Goal: Task Accomplishment & Management: Use online tool/utility

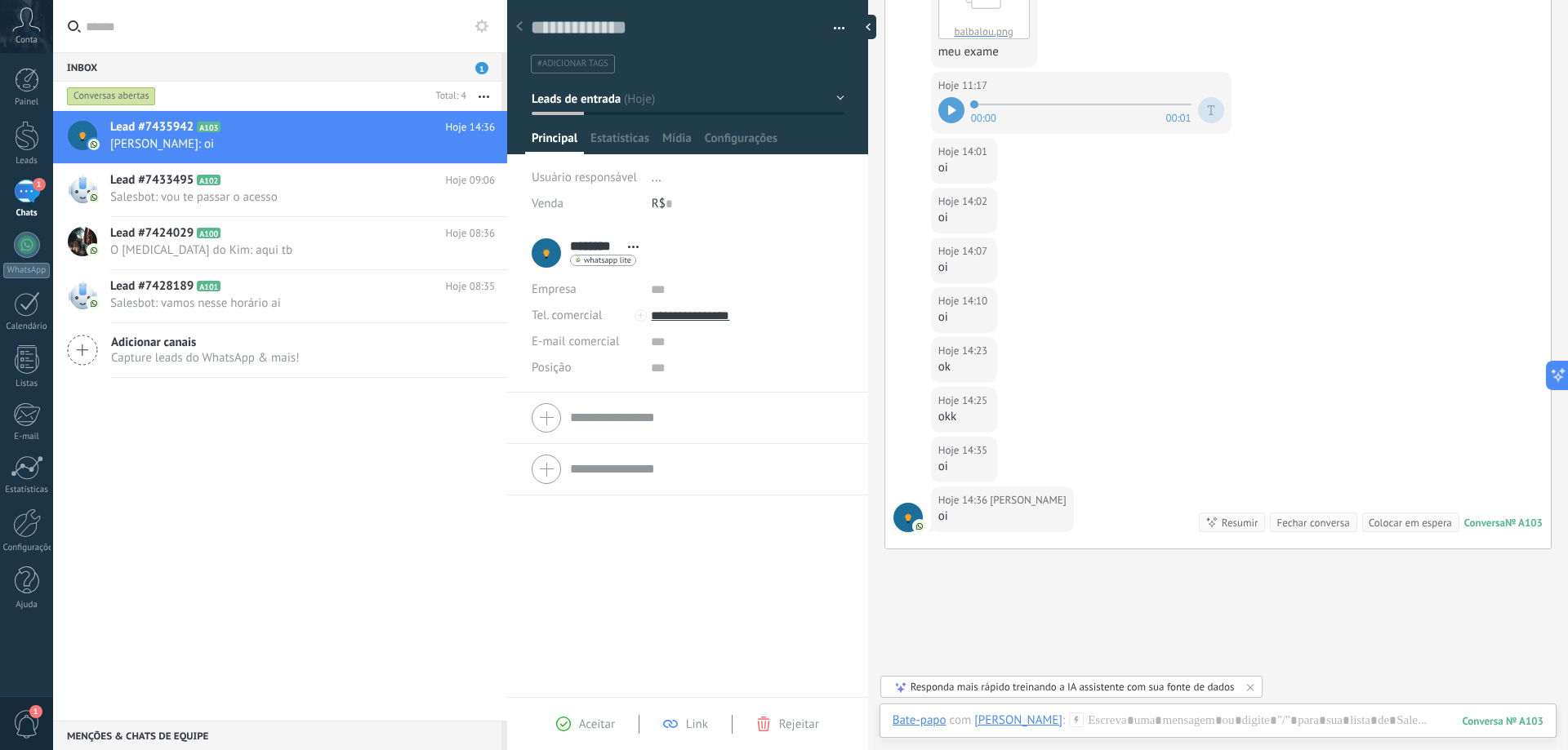
scroll to position [792, 0]
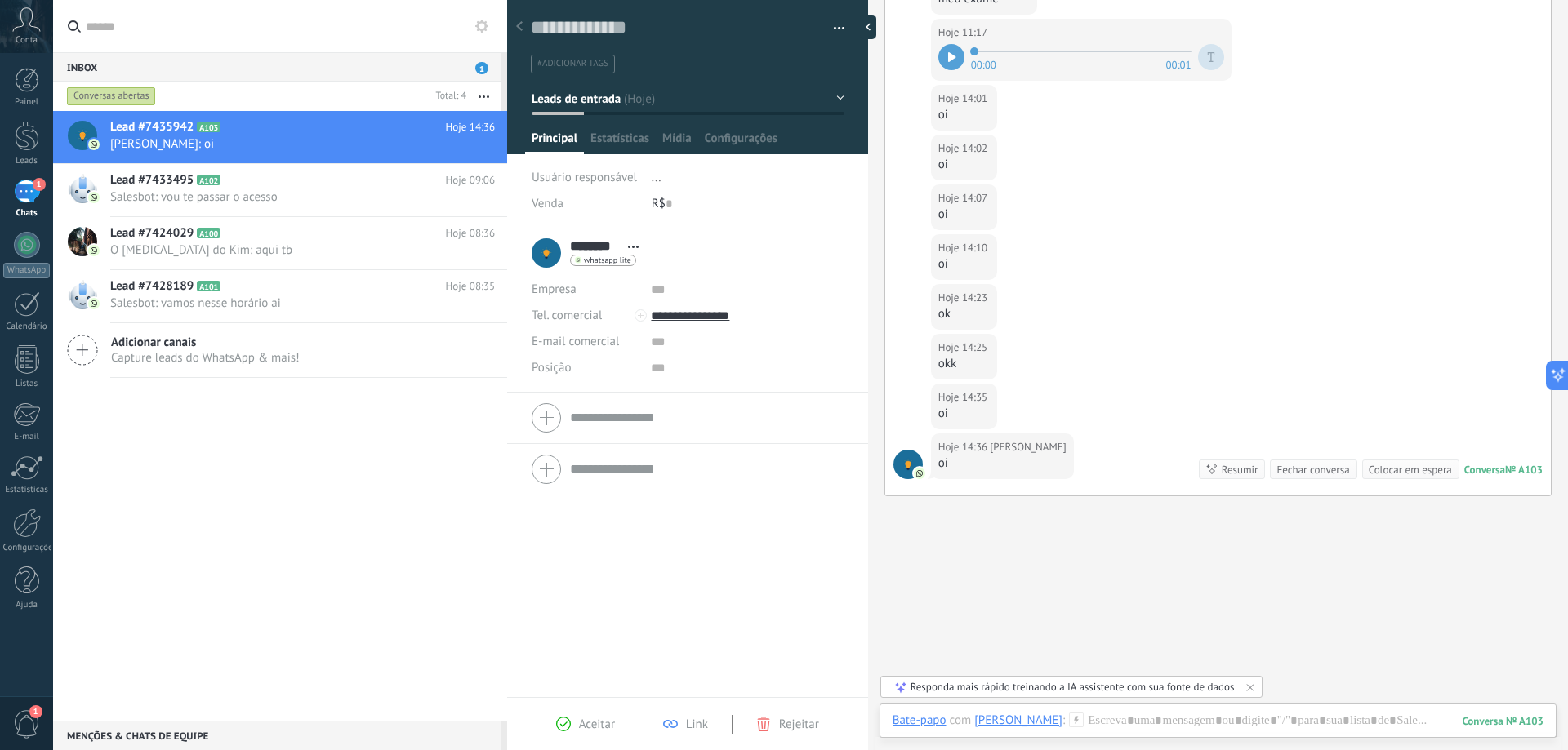
click at [268, 522] on div "Lead #7435942 A103 Hoje 14:36 [PERSON_NAME]: oi Lead #7433495 A102" at bounding box center [280, 416] width 454 height 610
click at [523, 26] on div at bounding box center [519, 27] width 23 height 32
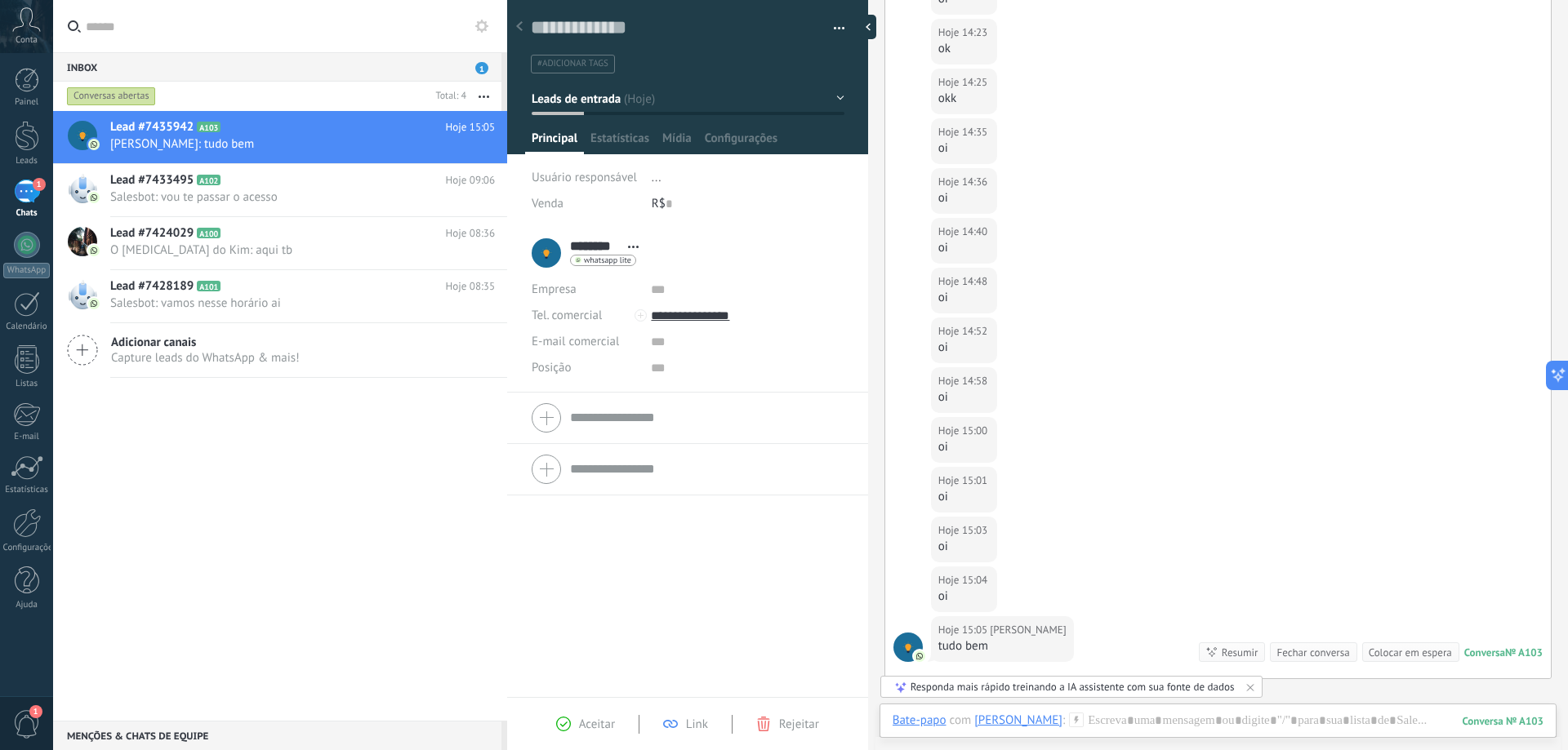
scroll to position [1270, 0]
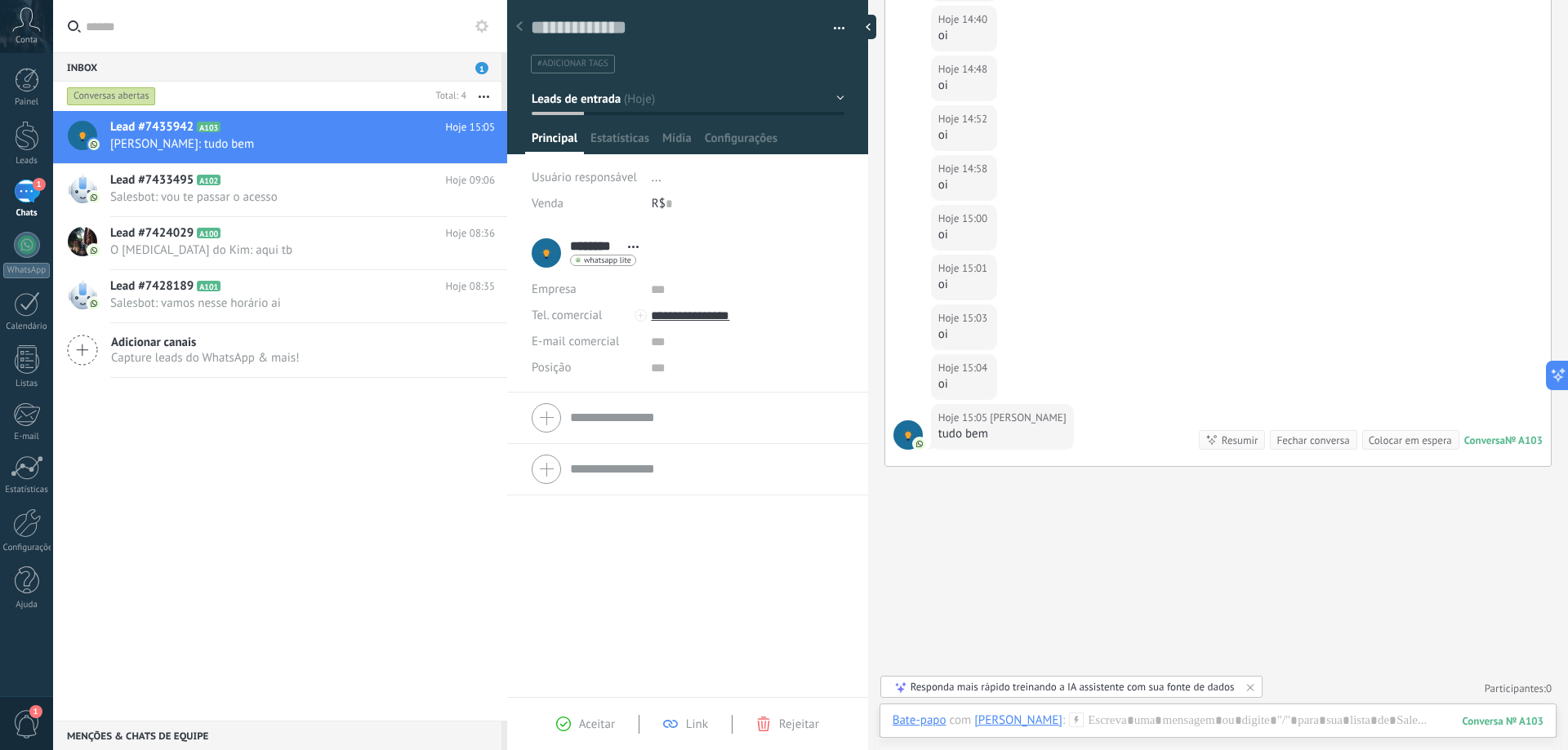
drag, startPoint x: 126, startPoint y: 535, endPoint x: 116, endPoint y: 556, distance: 23.3
click at [123, 544] on div "Lead #7435942 A103 Hoje 15:05 [PERSON_NAME]: tudo bem Lead #7433495 A102" at bounding box center [280, 416] width 454 height 610
click at [35, 523] on div at bounding box center [26, 523] width 27 height 29
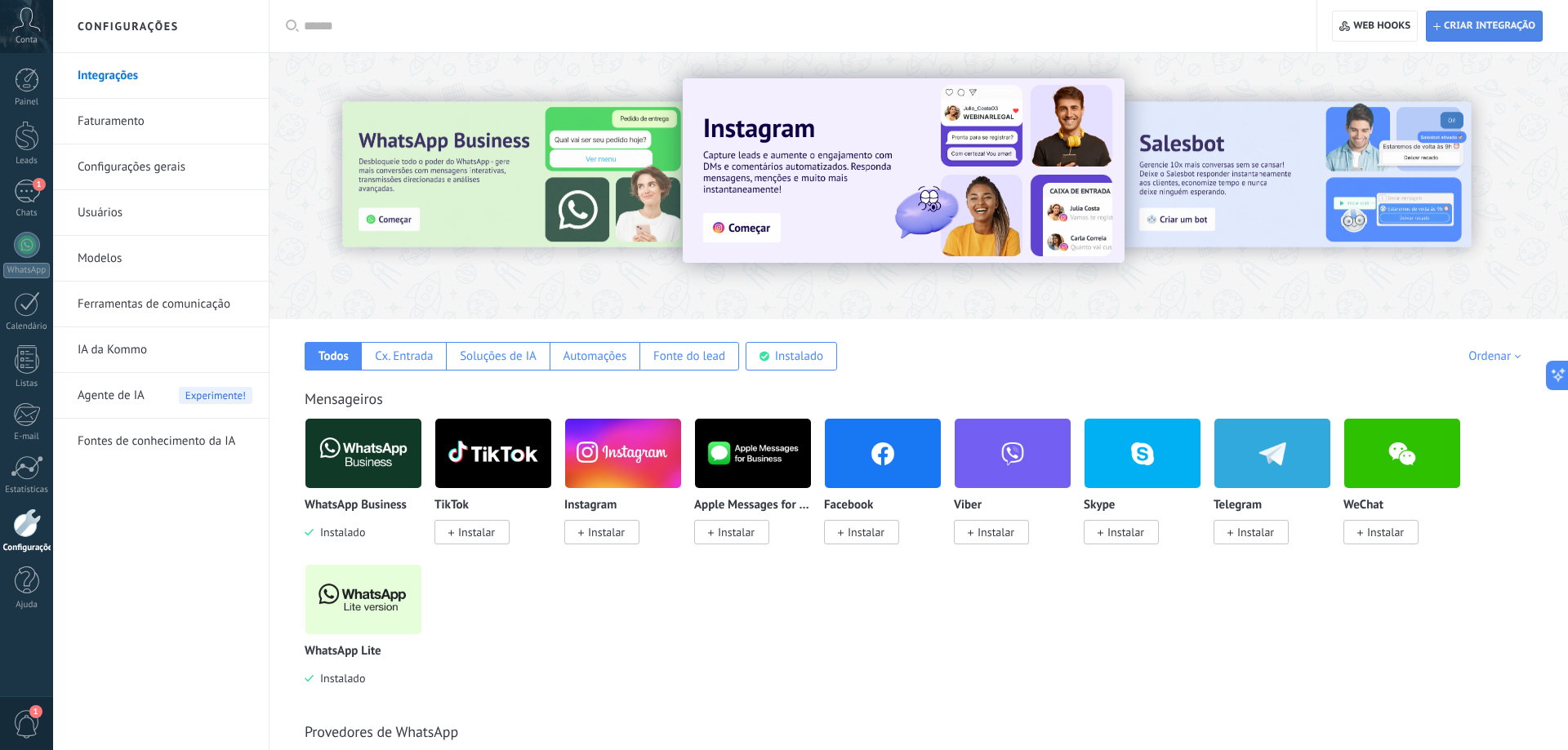
click at [1505, 23] on span "Criar integração" at bounding box center [1490, 26] width 92 height 13
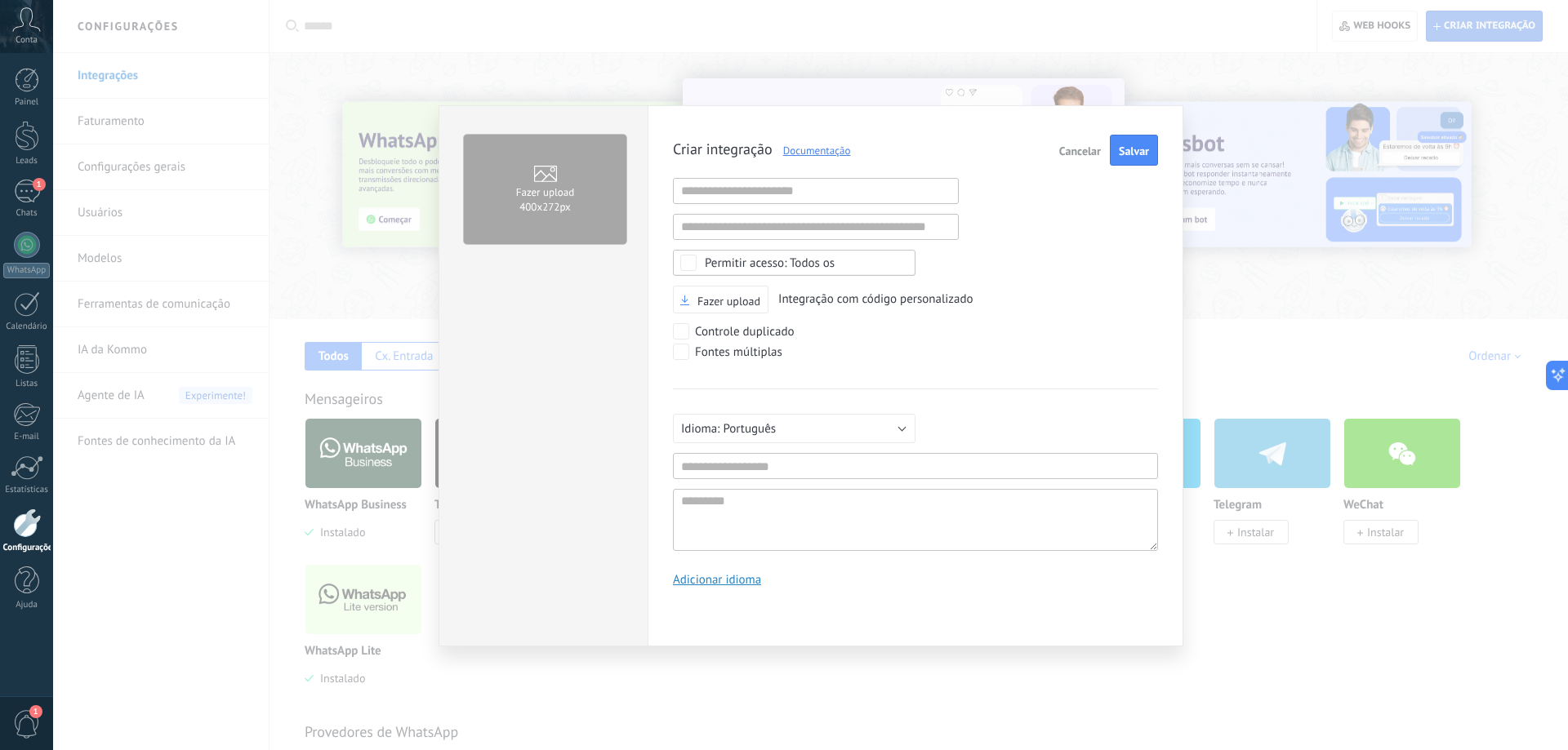
scroll to position [16, 0]
click at [805, 188] on input "text" at bounding box center [816, 191] width 286 height 26
click at [974, 359] on div "Fontes múltiplas" at bounding box center [915, 353] width 485 height 20
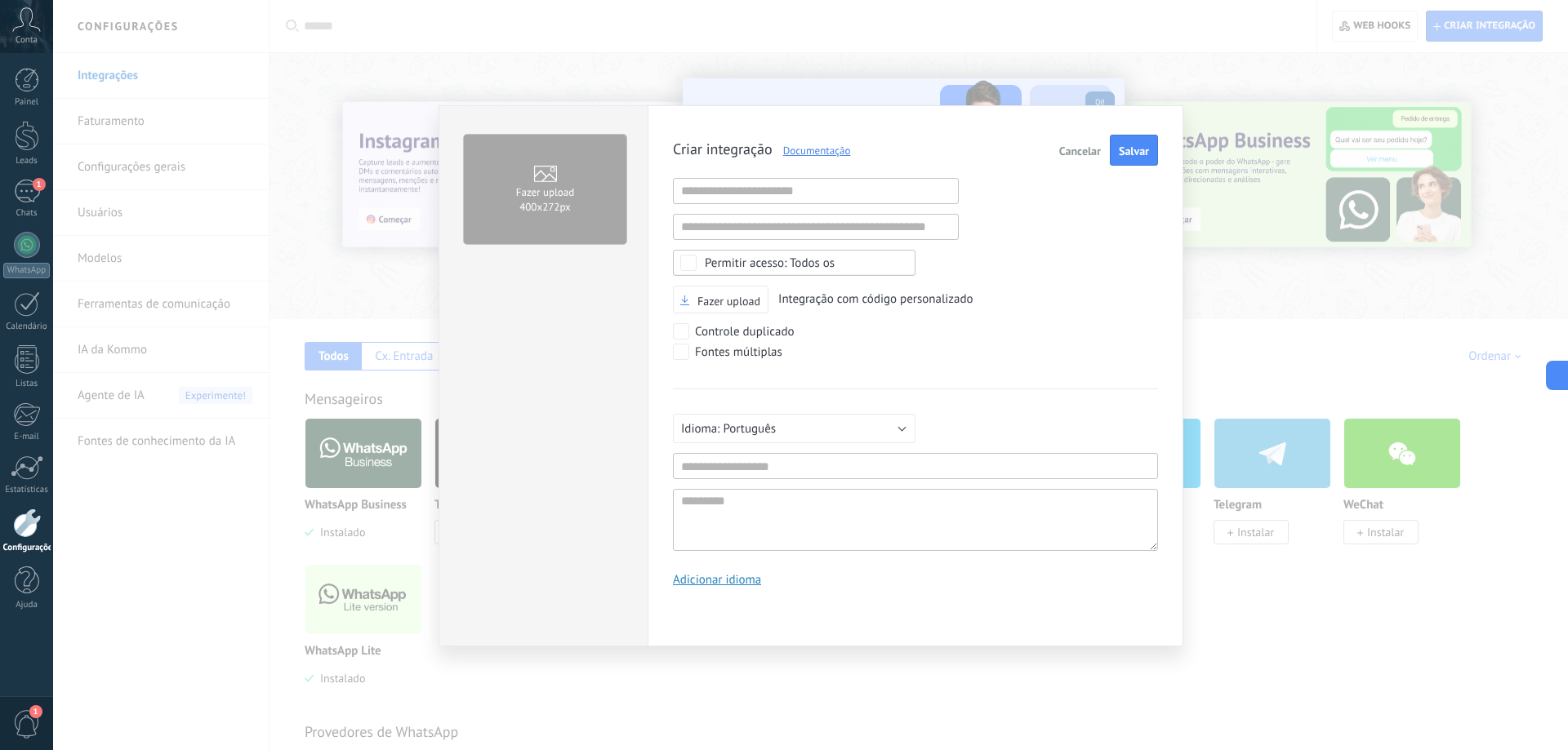
click at [747, 266] on div "Todos os" at bounding box center [769, 264] width 130 height 12
click at [1055, 363] on div "Criar integração Documentação Cancelar Salvar URL inválida URL inválida Selecio…" at bounding box center [915, 367] width 485 height 464
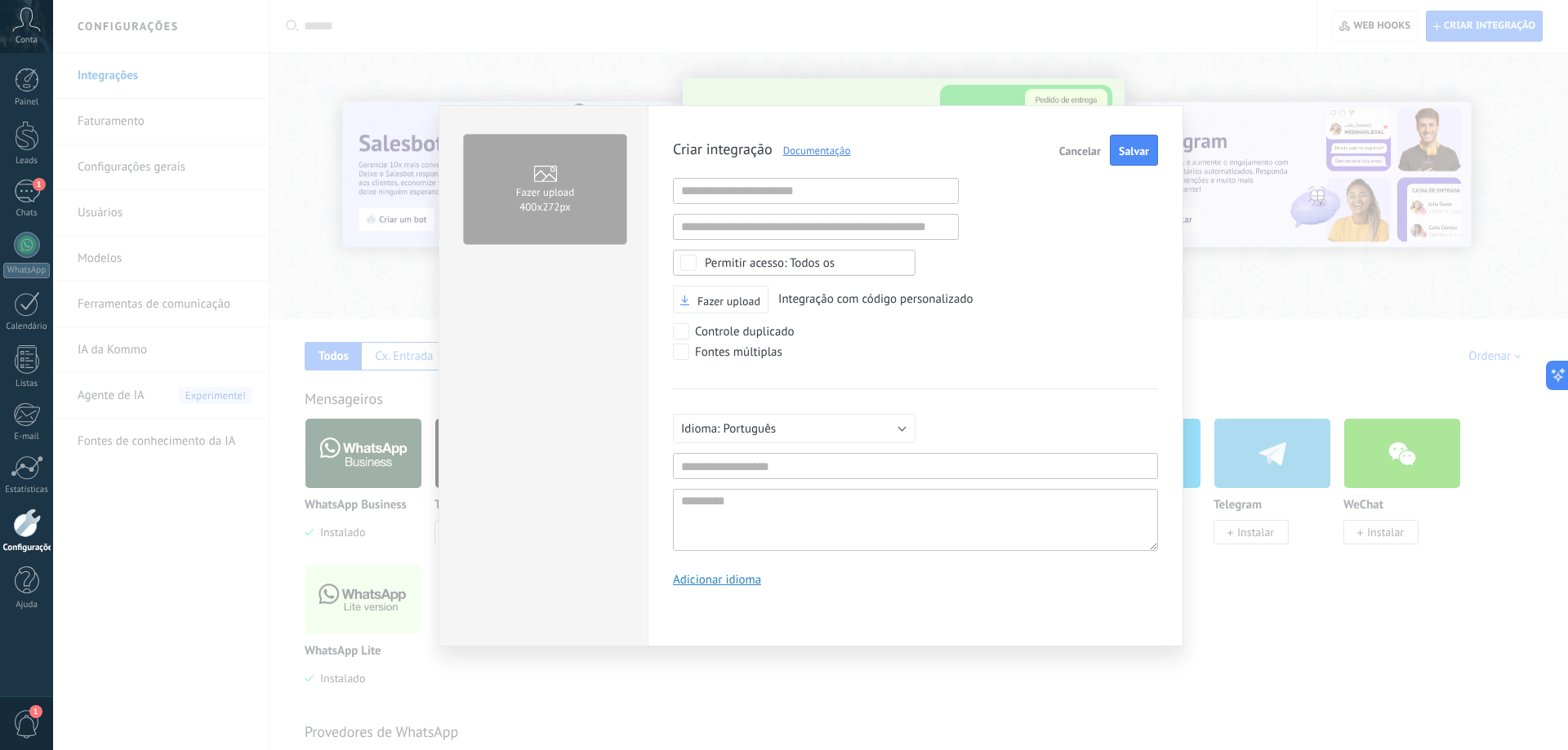
click at [124, 607] on div "Fazer upload 400х272px Criar integração Documentação Cancelar Salvar URL inváli…" at bounding box center [810, 375] width 1515 height 750
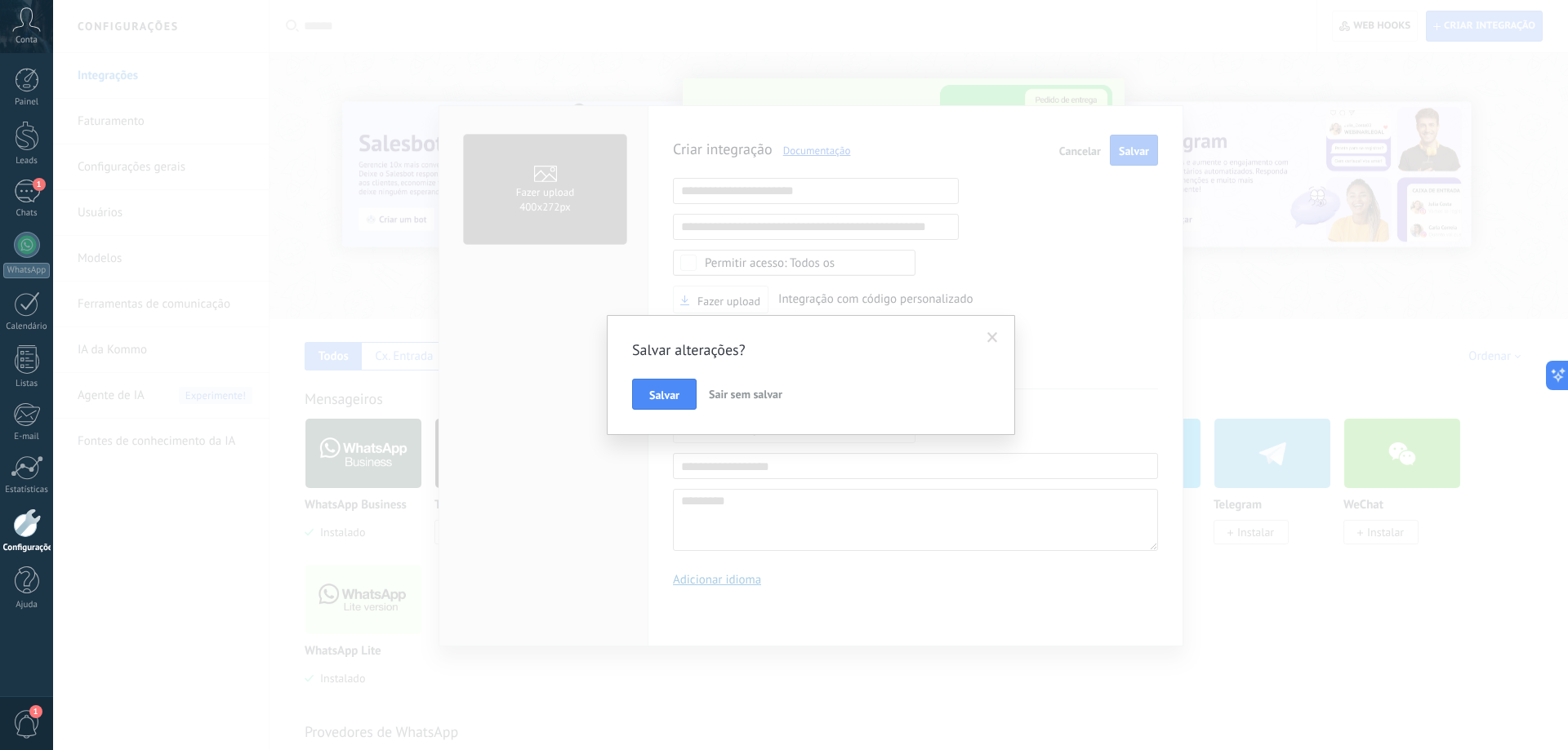
click at [11, 731] on div "1" at bounding box center [26, 723] width 53 height 54
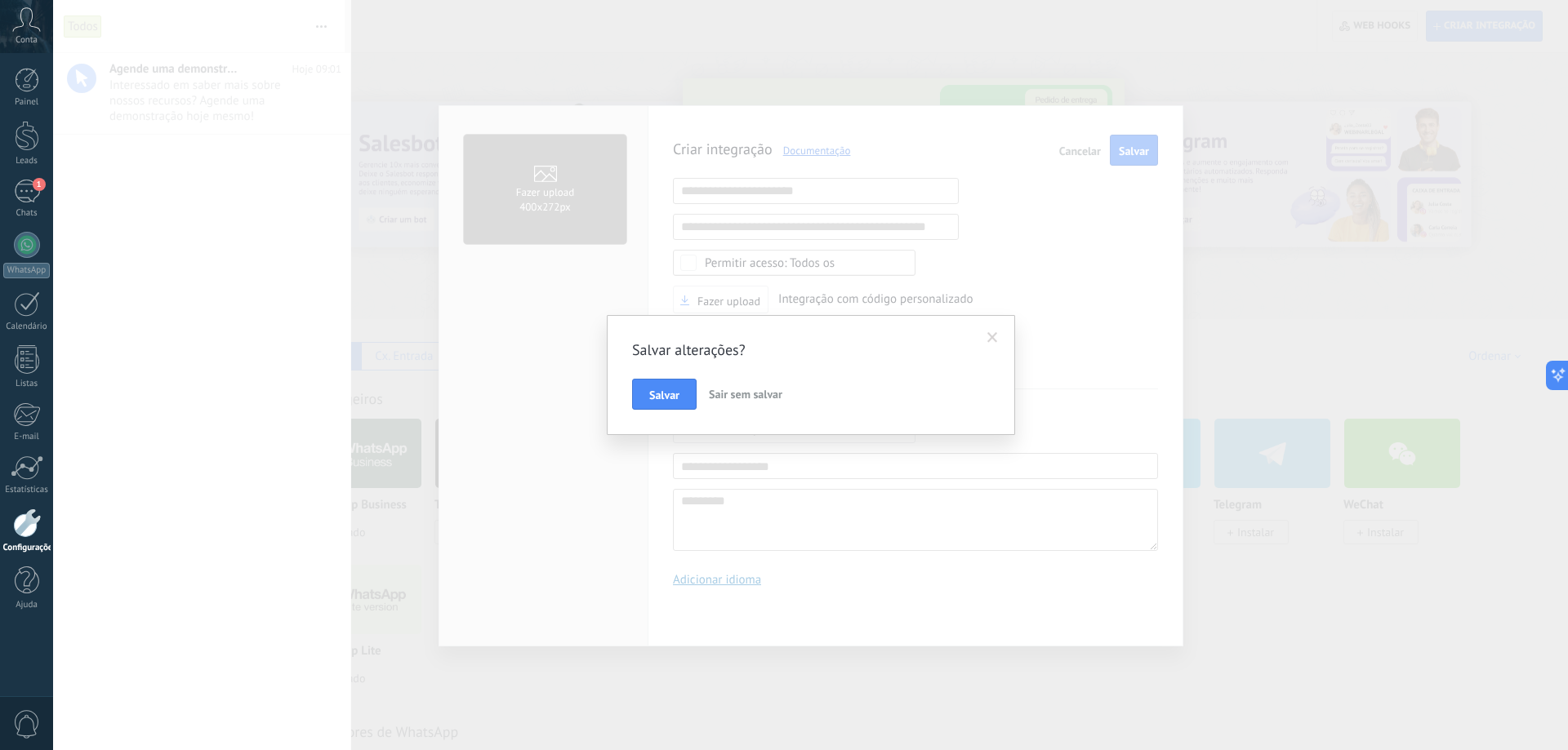
click at [738, 397] on span "Sair sem salvar" at bounding box center [745, 394] width 73 height 15
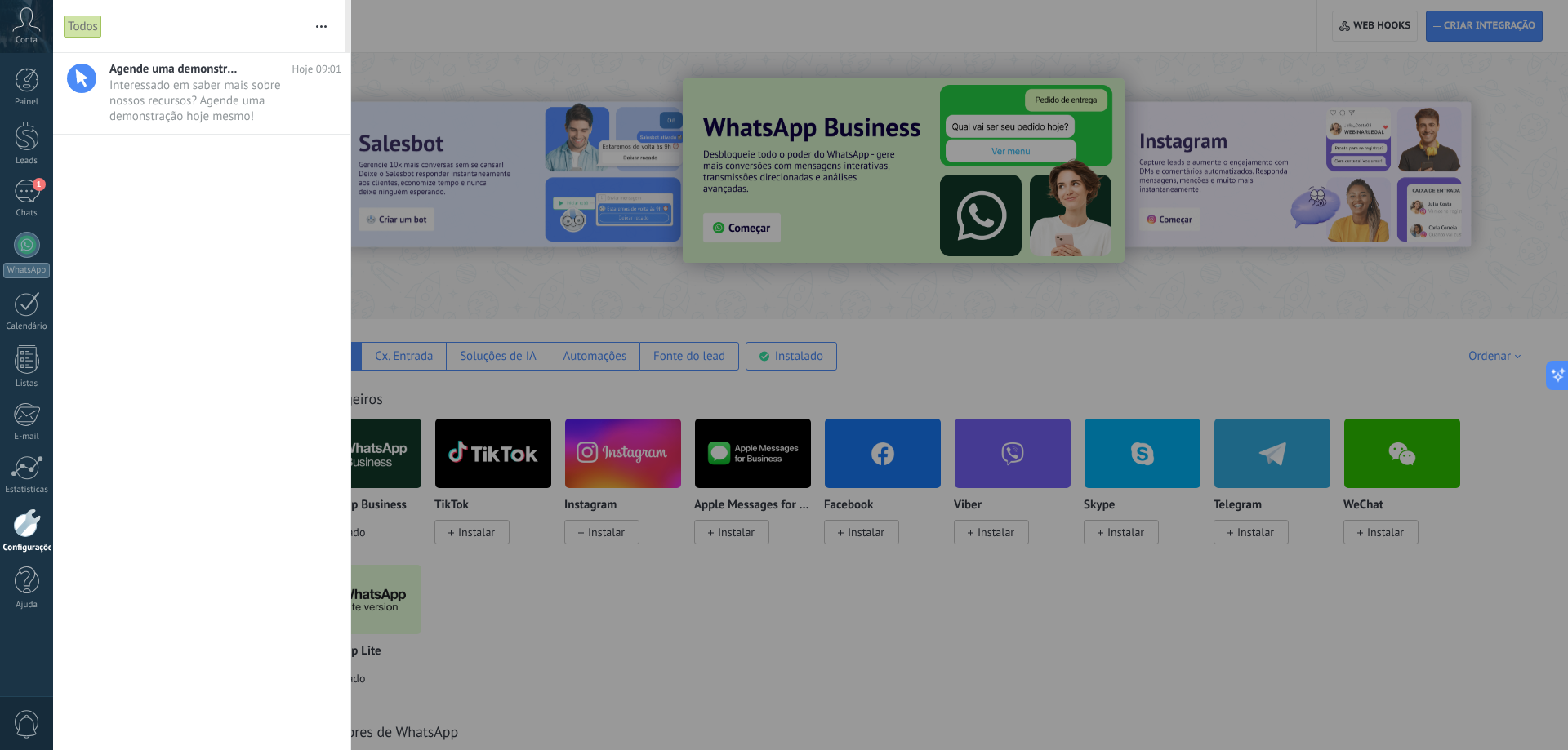
click at [510, 352] on div at bounding box center [784, 375] width 1568 height 750
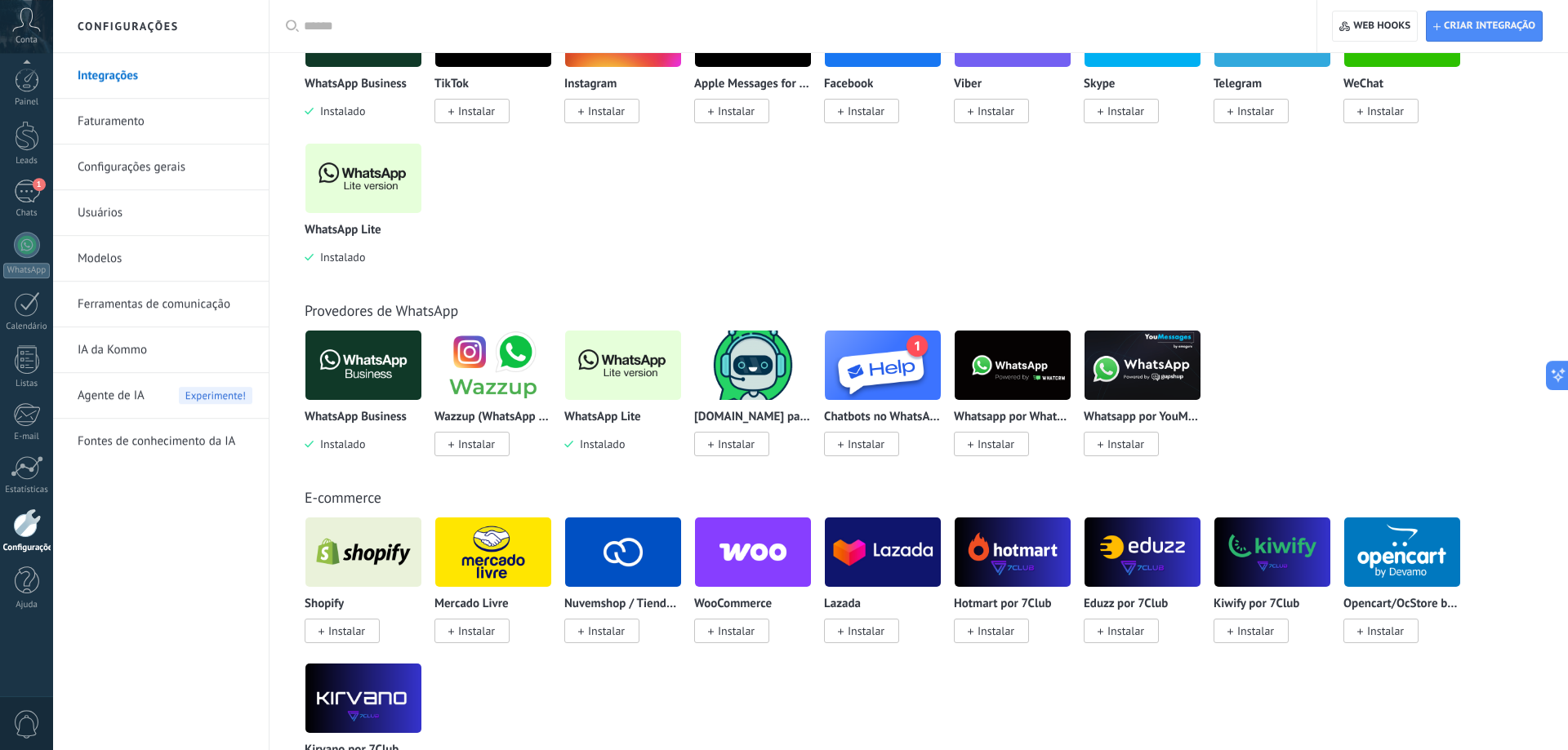
scroll to position [500, 0]
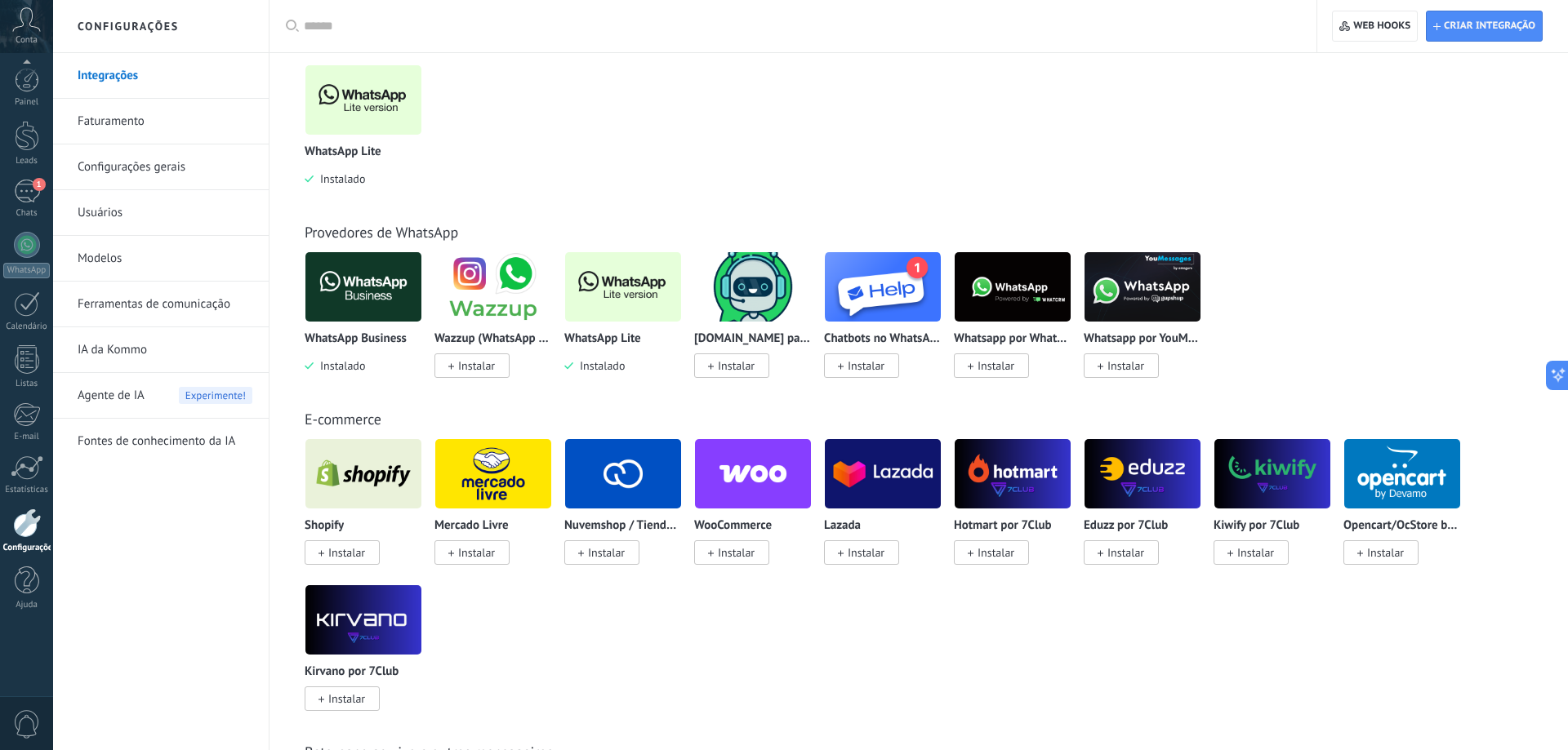
click at [17, 714] on span "0" at bounding box center [26, 724] width 27 height 28
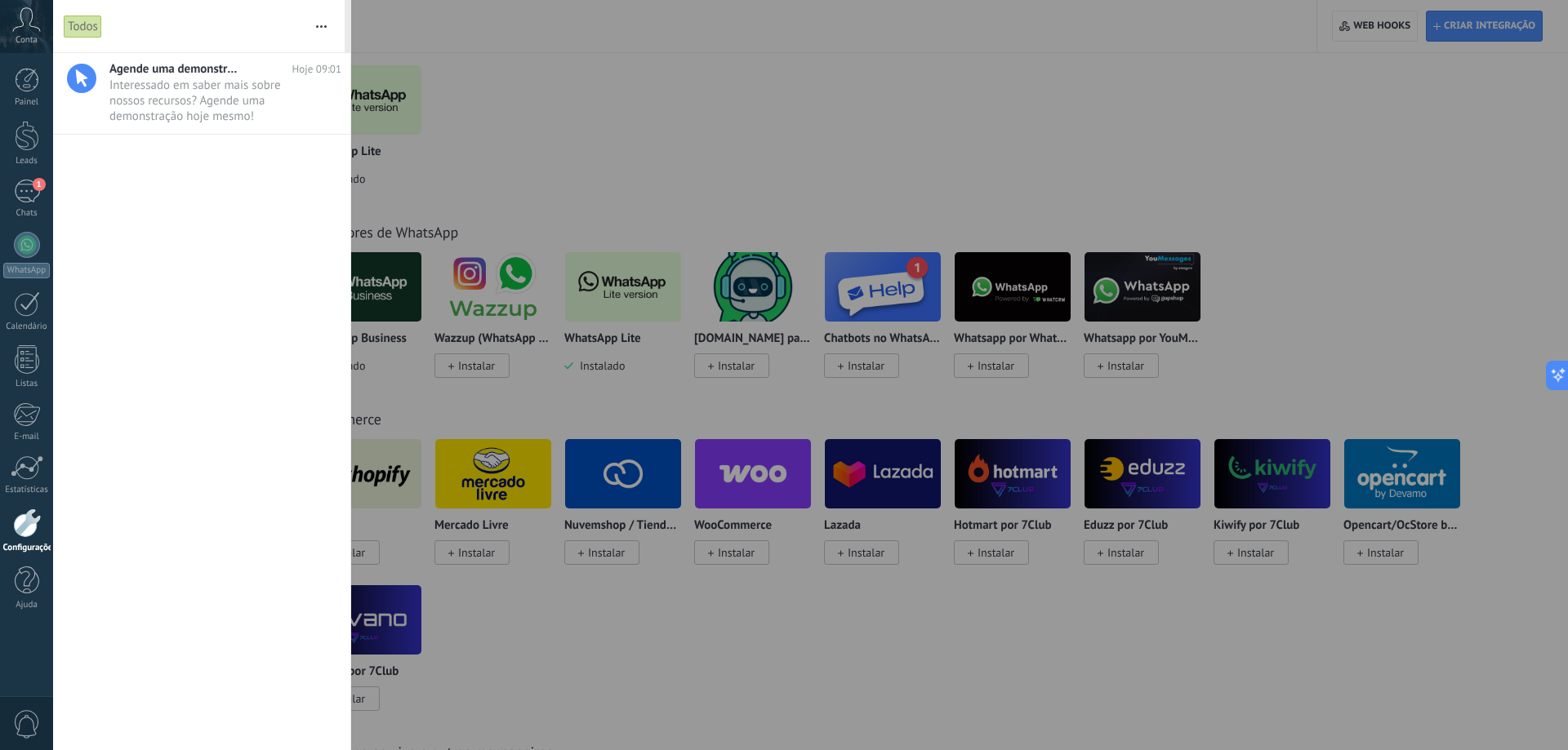
click at [36, 24] on icon at bounding box center [26, 19] width 28 height 25
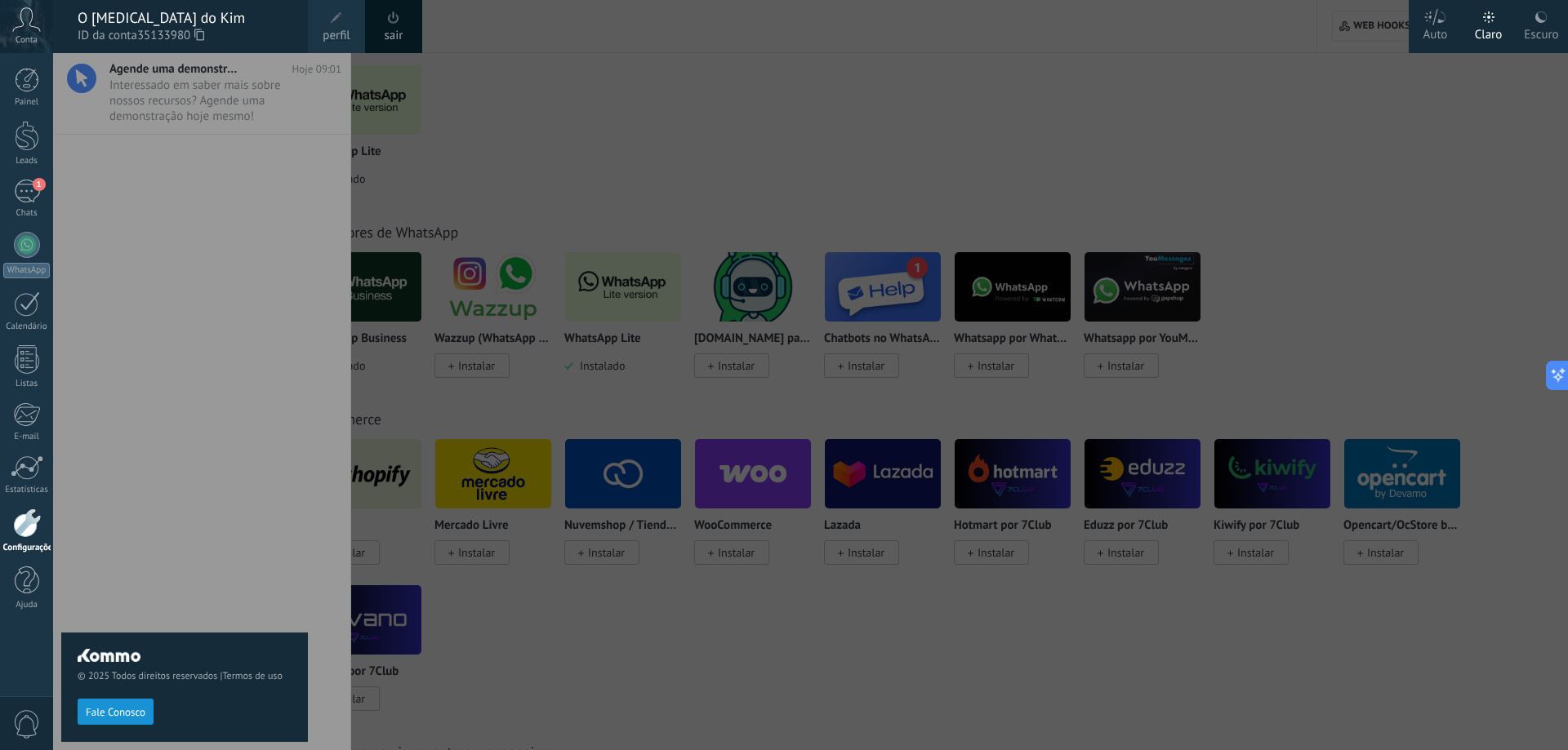
click at [338, 28] on span "perfil" at bounding box center [336, 36] width 27 height 18
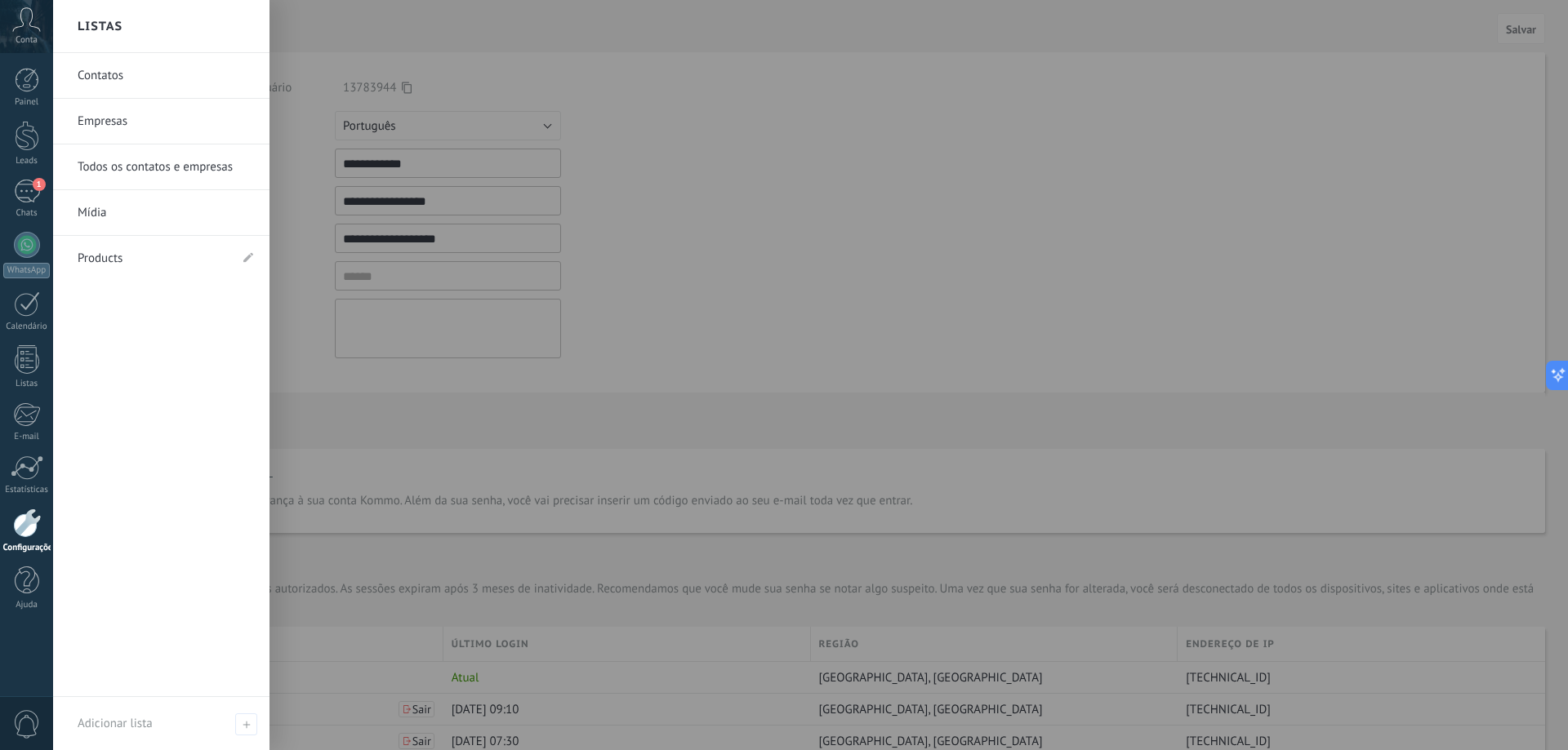
click at [31, 527] on div at bounding box center [26, 523] width 27 height 29
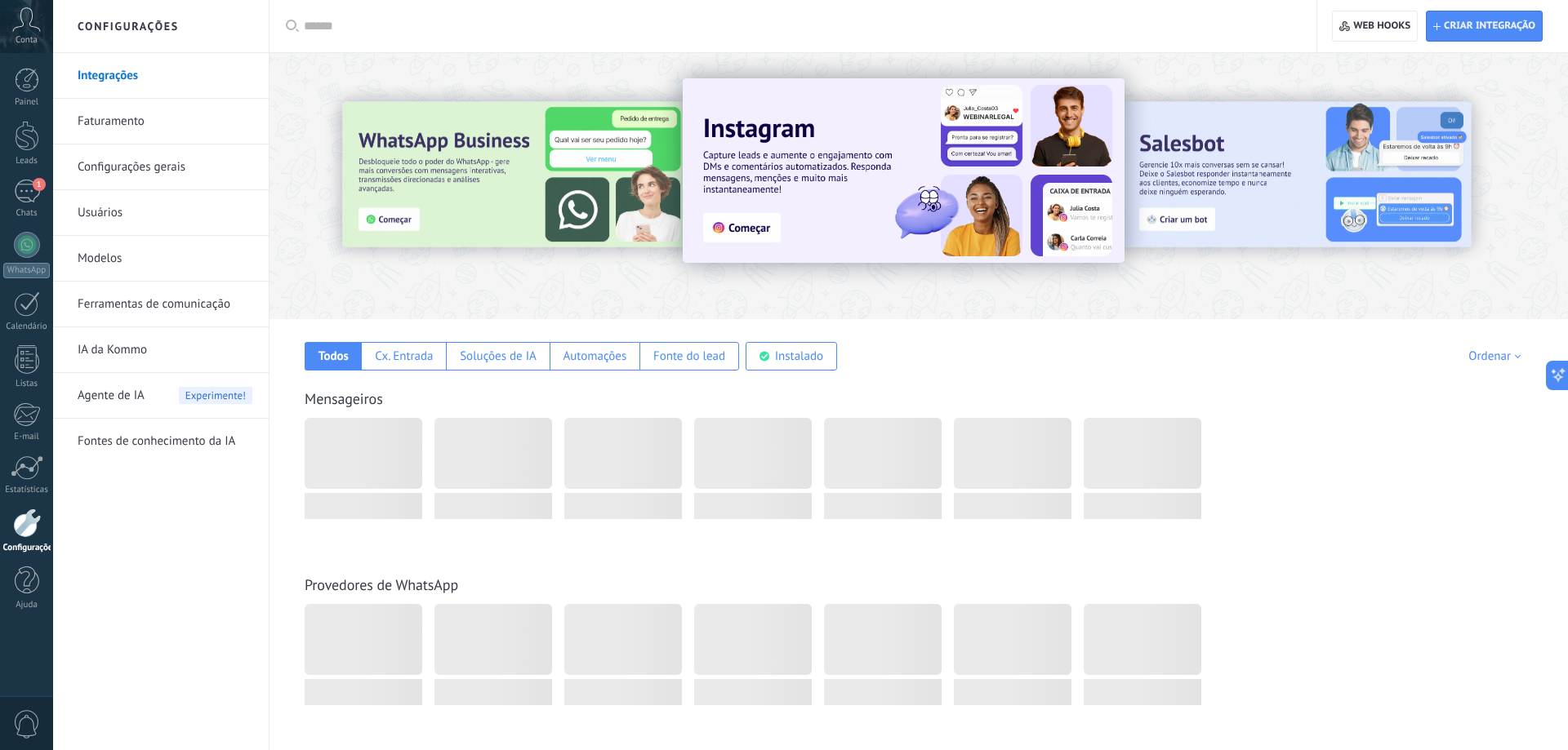
click at [31, 527] on div at bounding box center [26, 523] width 27 height 29
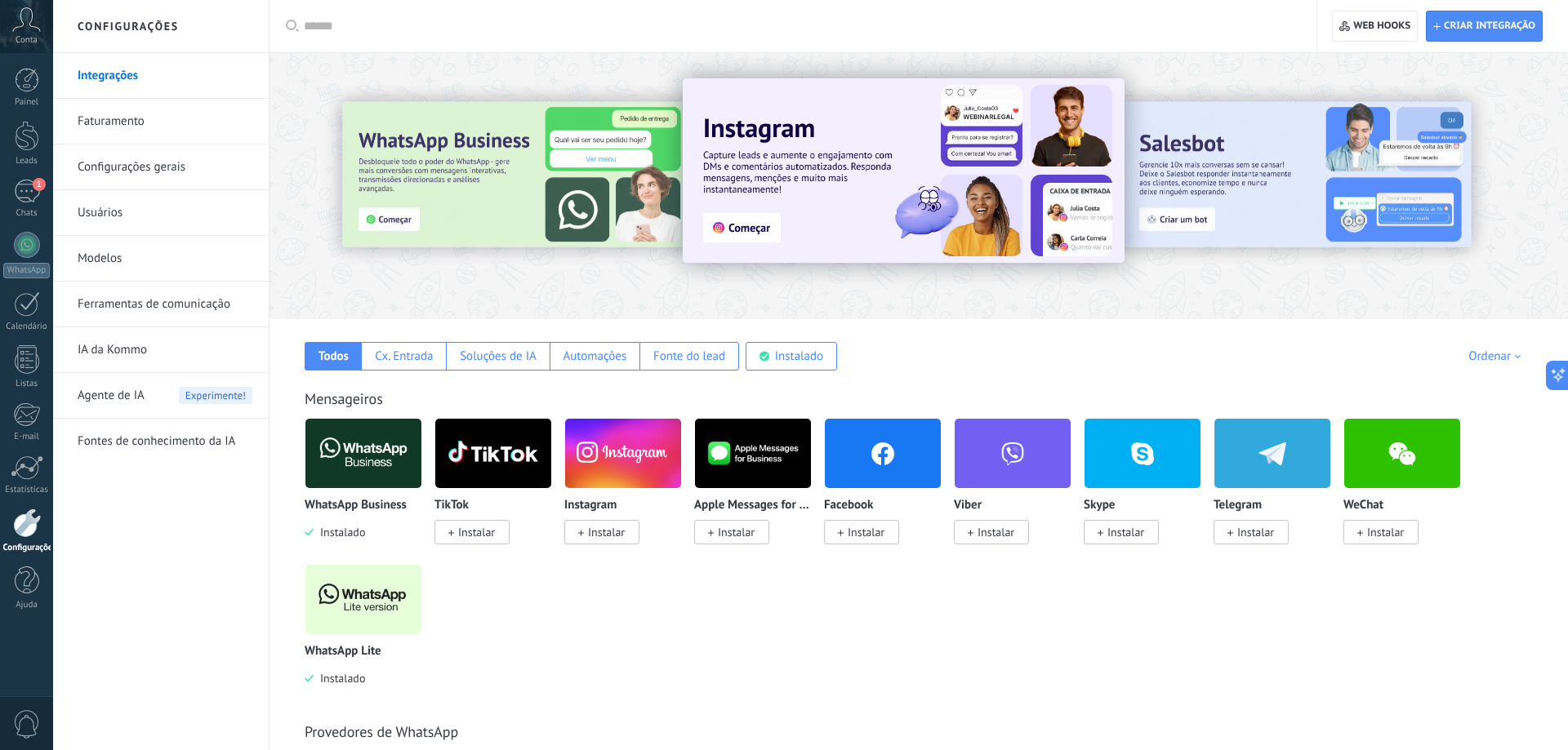
click at [144, 299] on link "Ferramentas de comunicação" at bounding box center [165, 304] width 175 height 46
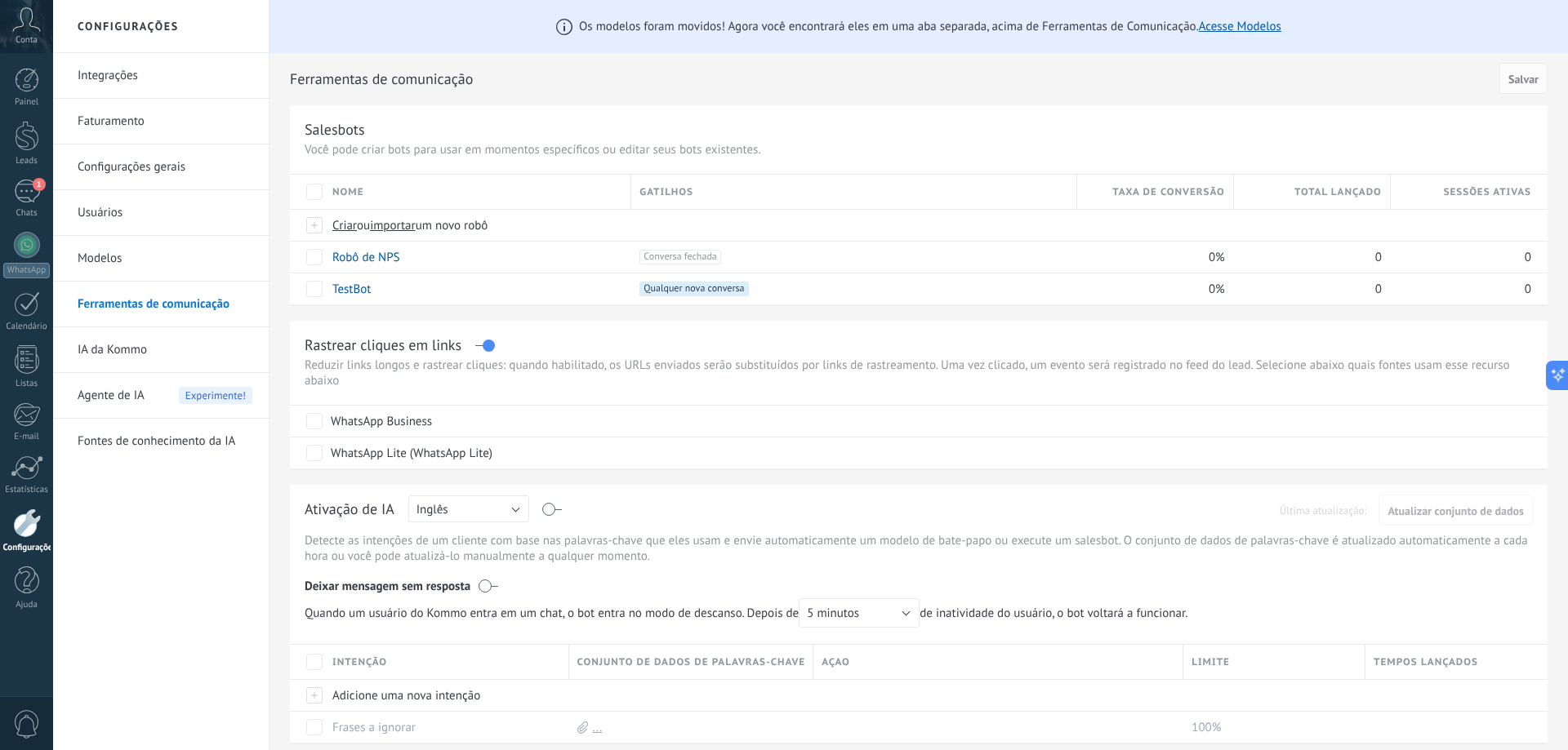
click at [132, 78] on link "Integrações" at bounding box center [165, 76] width 175 height 46
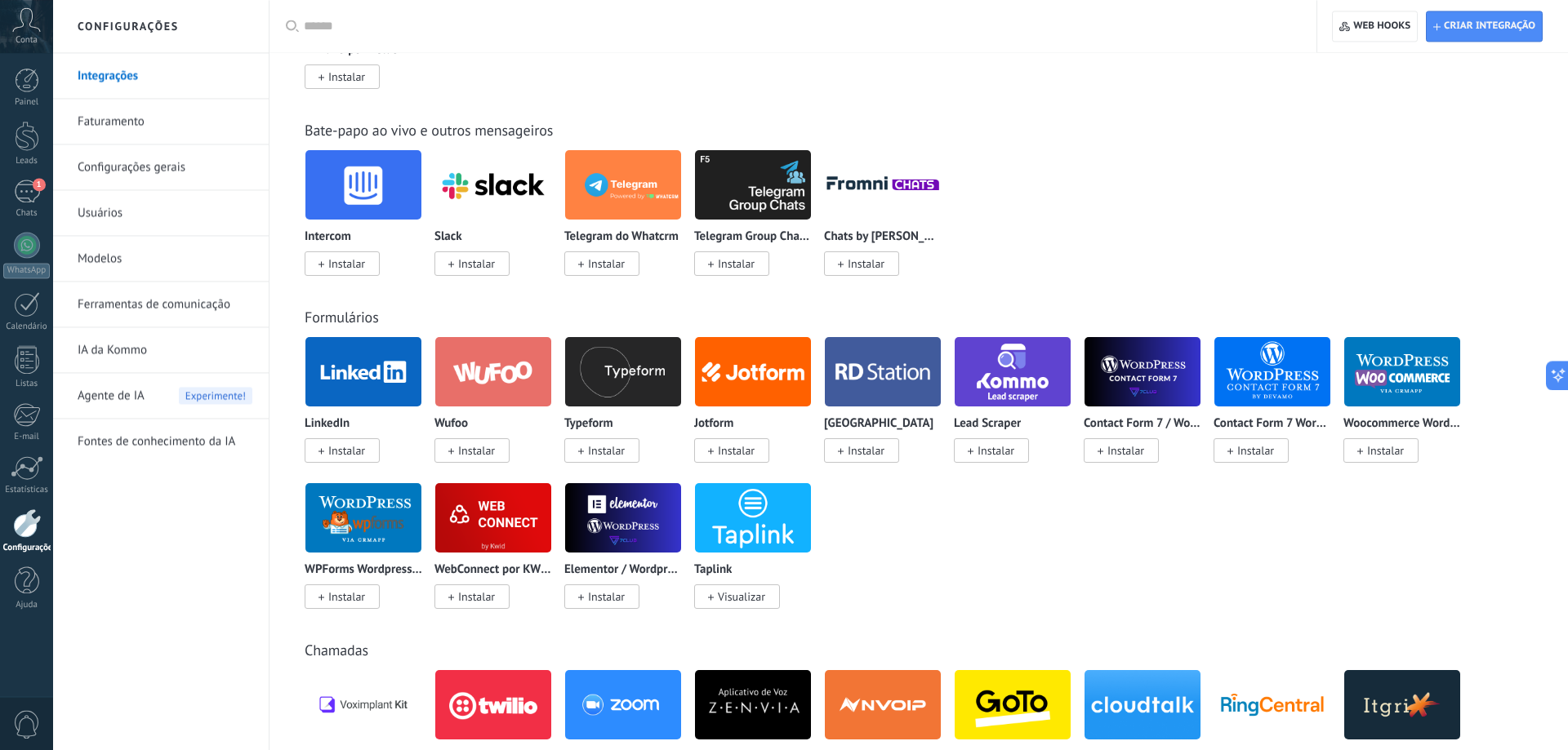
scroll to position [916, 0]
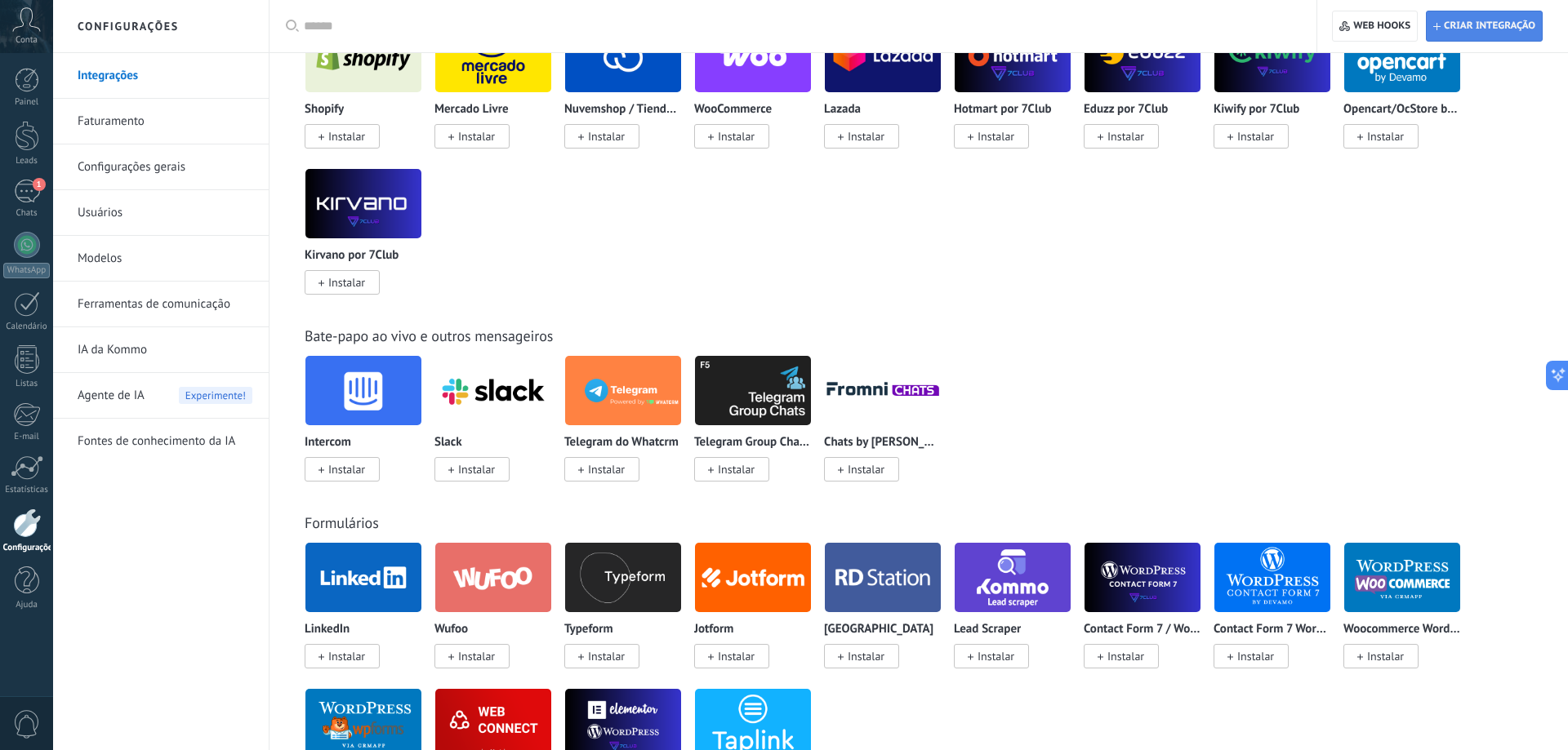
click at [1452, 13] on span "Criar integração" at bounding box center [1484, 26] width 102 height 29
type textarea "*********"
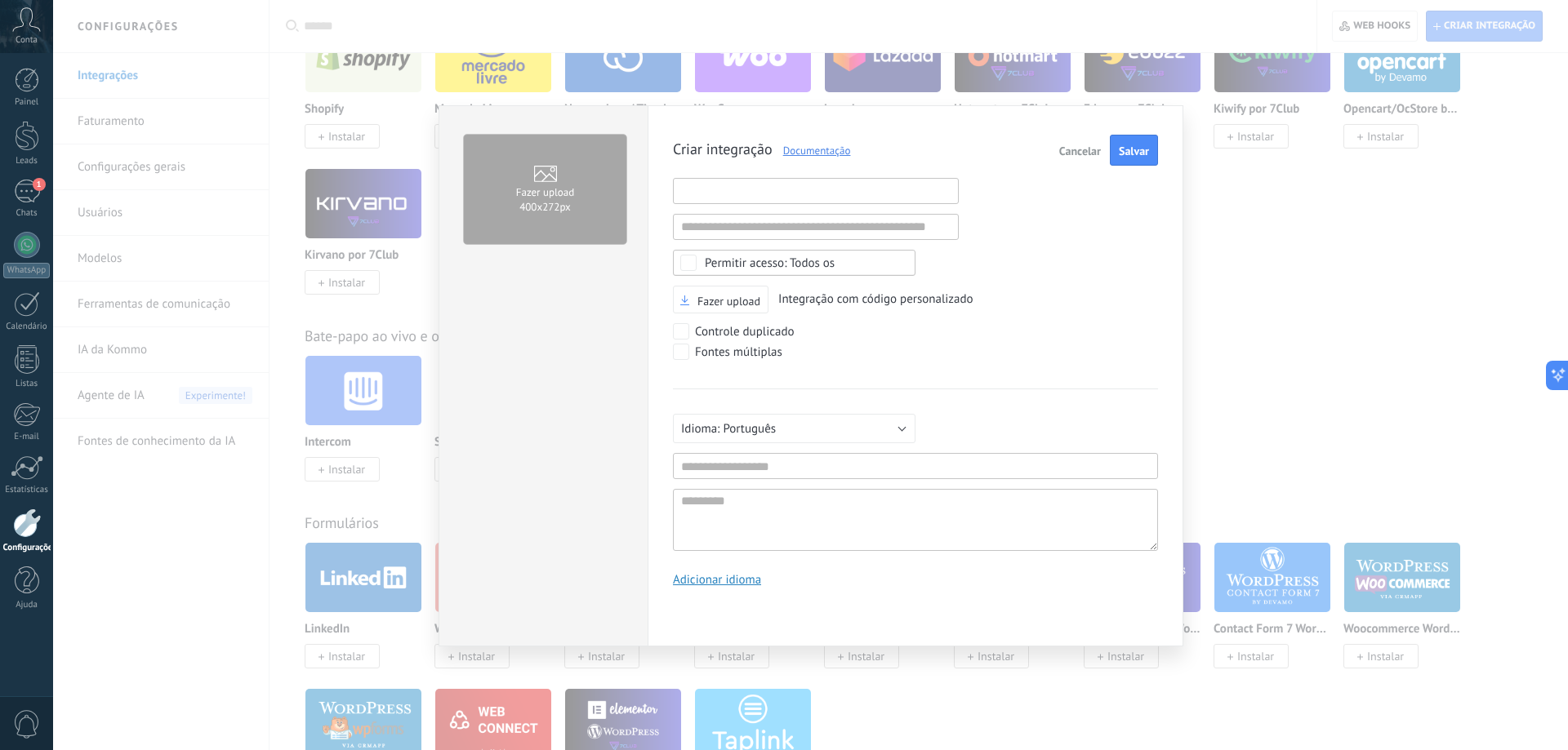
click at [842, 193] on input "text" at bounding box center [816, 191] width 286 height 26
click at [841, 188] on input "text" at bounding box center [816, 191] width 286 height 26
click at [725, 193] on input "text" at bounding box center [816, 191] width 286 height 26
click at [816, 178] on input "text" at bounding box center [816, 191] width 286 height 26
click at [723, 191] on input "text" at bounding box center [816, 191] width 286 height 26
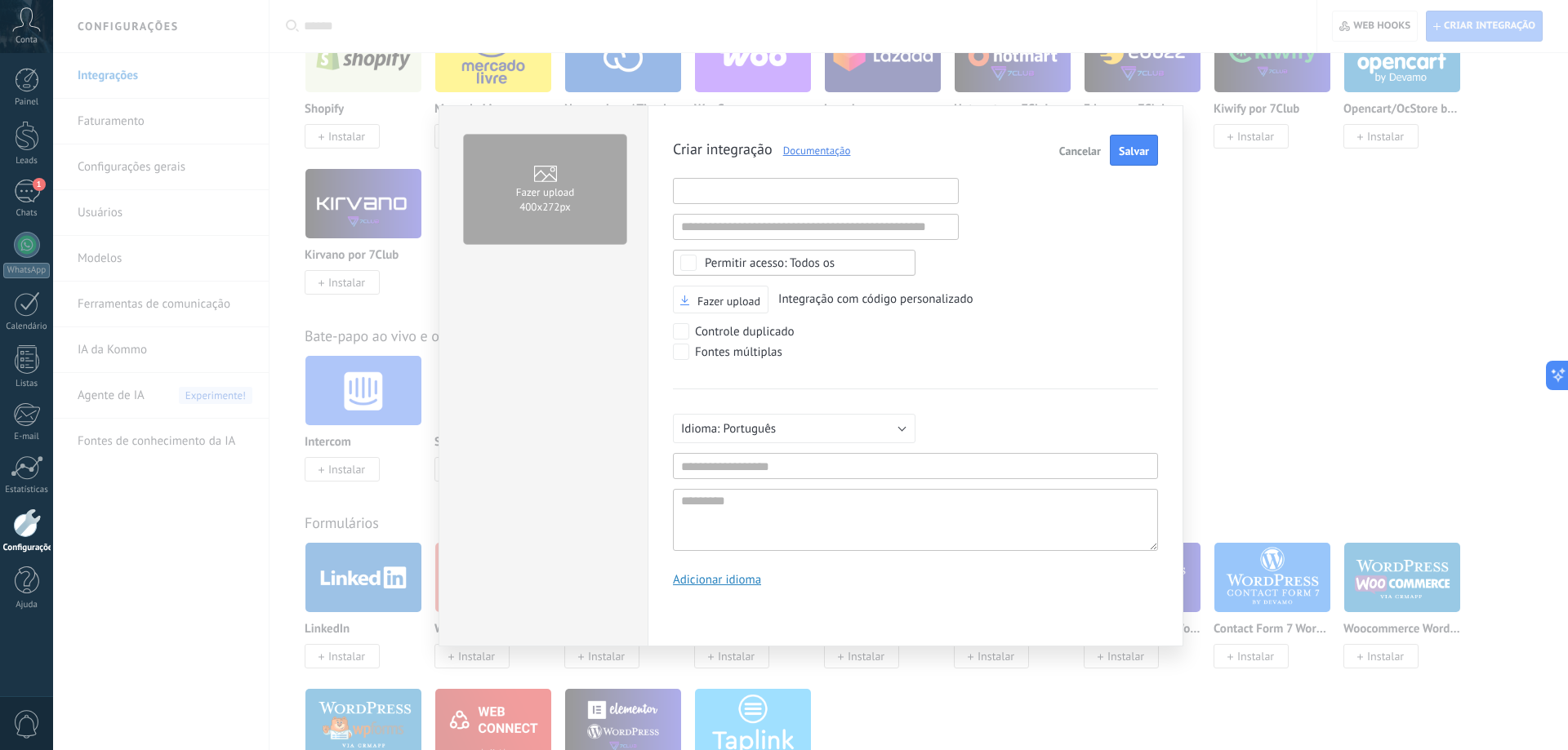
paste input "**********"
type input "**********"
click at [751, 462] on input "text" at bounding box center [915, 466] width 485 height 26
click at [917, 360] on div "Fontes múltiplas" at bounding box center [915, 353] width 485 height 20
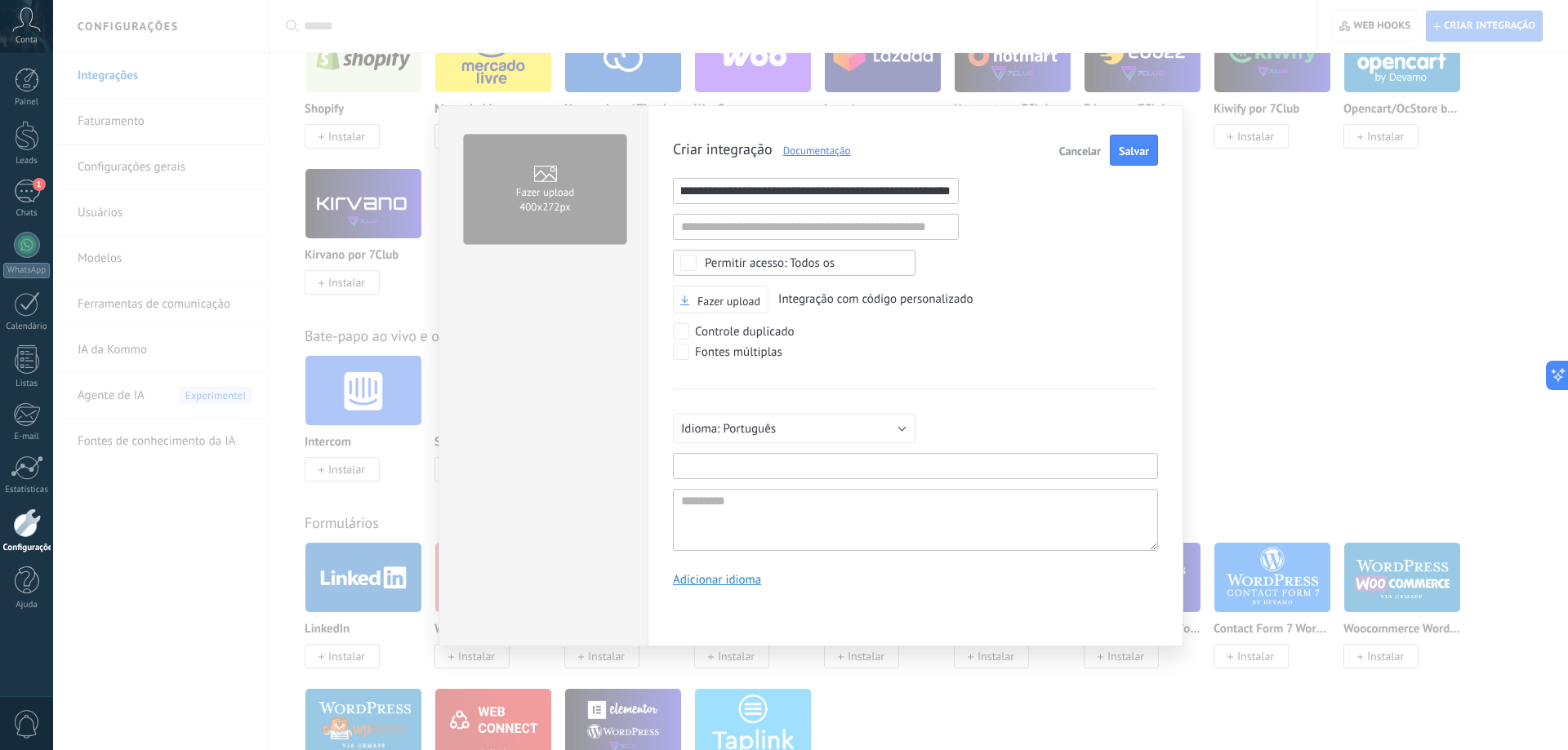
click at [825, 467] on input "text" at bounding box center [915, 466] width 485 height 26
type input "**********"
click at [1131, 150] on span "Salvar" at bounding box center [1134, 151] width 30 height 11
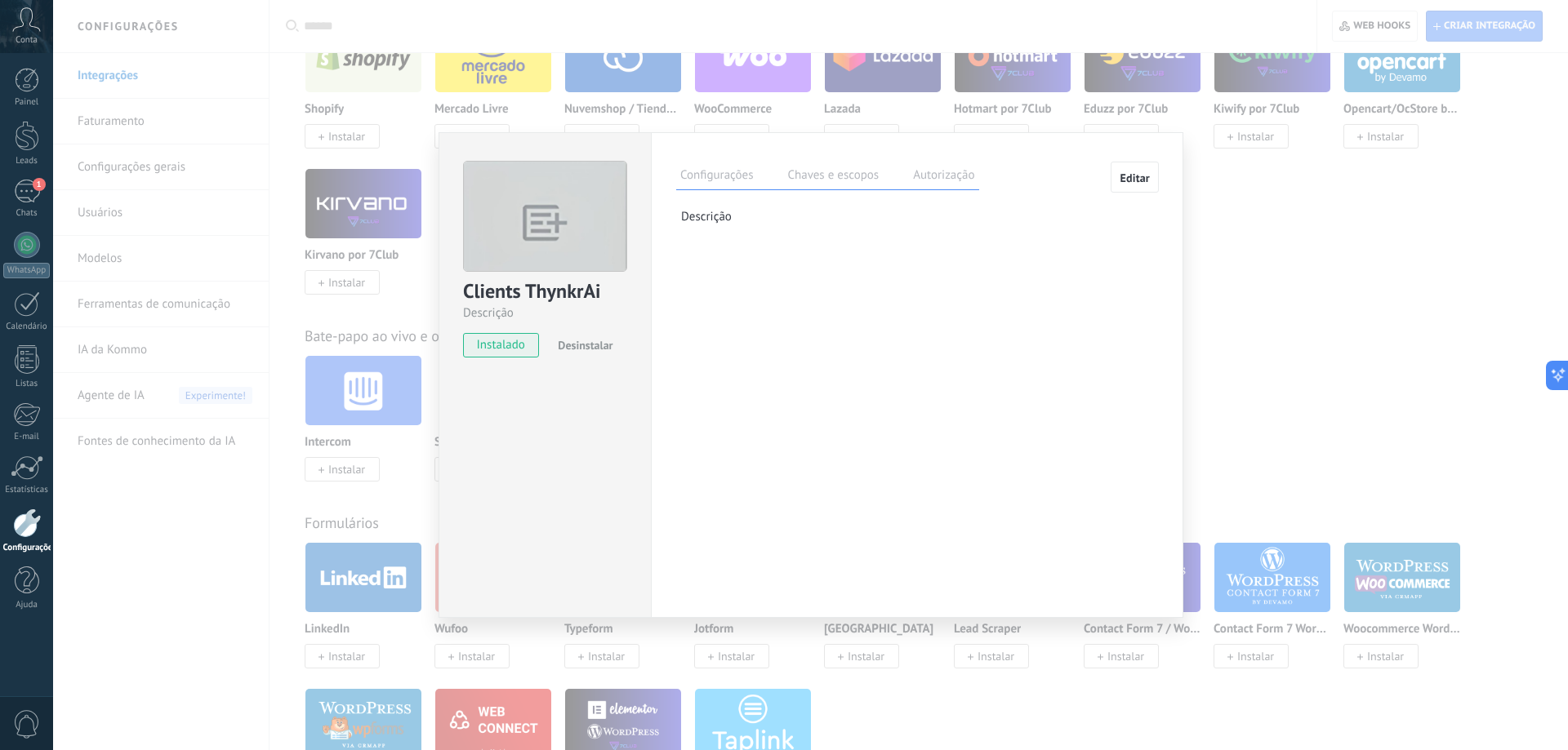
click at [834, 170] on label "Chaves e escopos" at bounding box center [833, 177] width 100 height 24
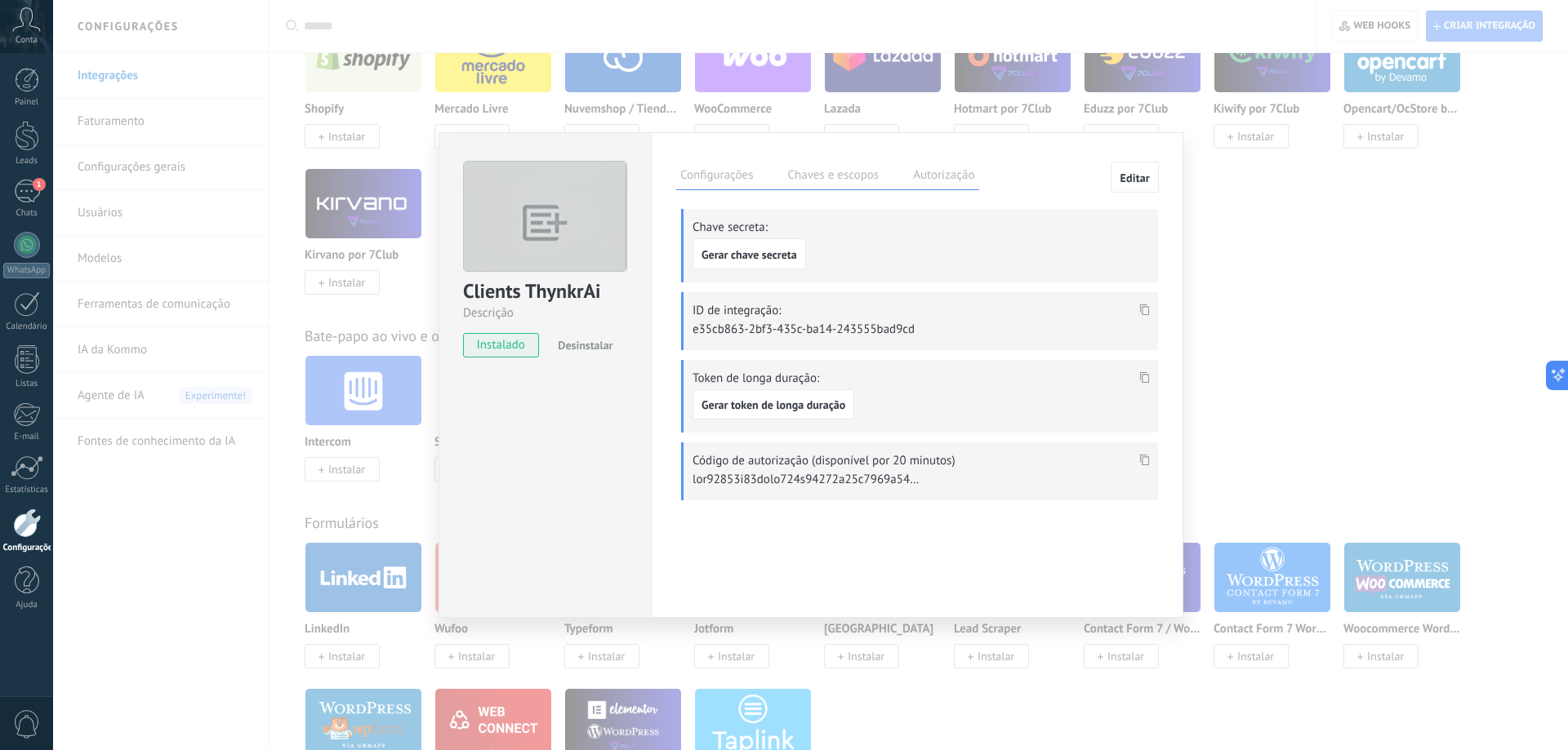
click at [907, 182] on div "Configurações Chaves e escopos Autorização" at bounding box center [828, 175] width 303 height 28
click at [936, 178] on label "Autorização" at bounding box center [944, 177] width 70 height 24
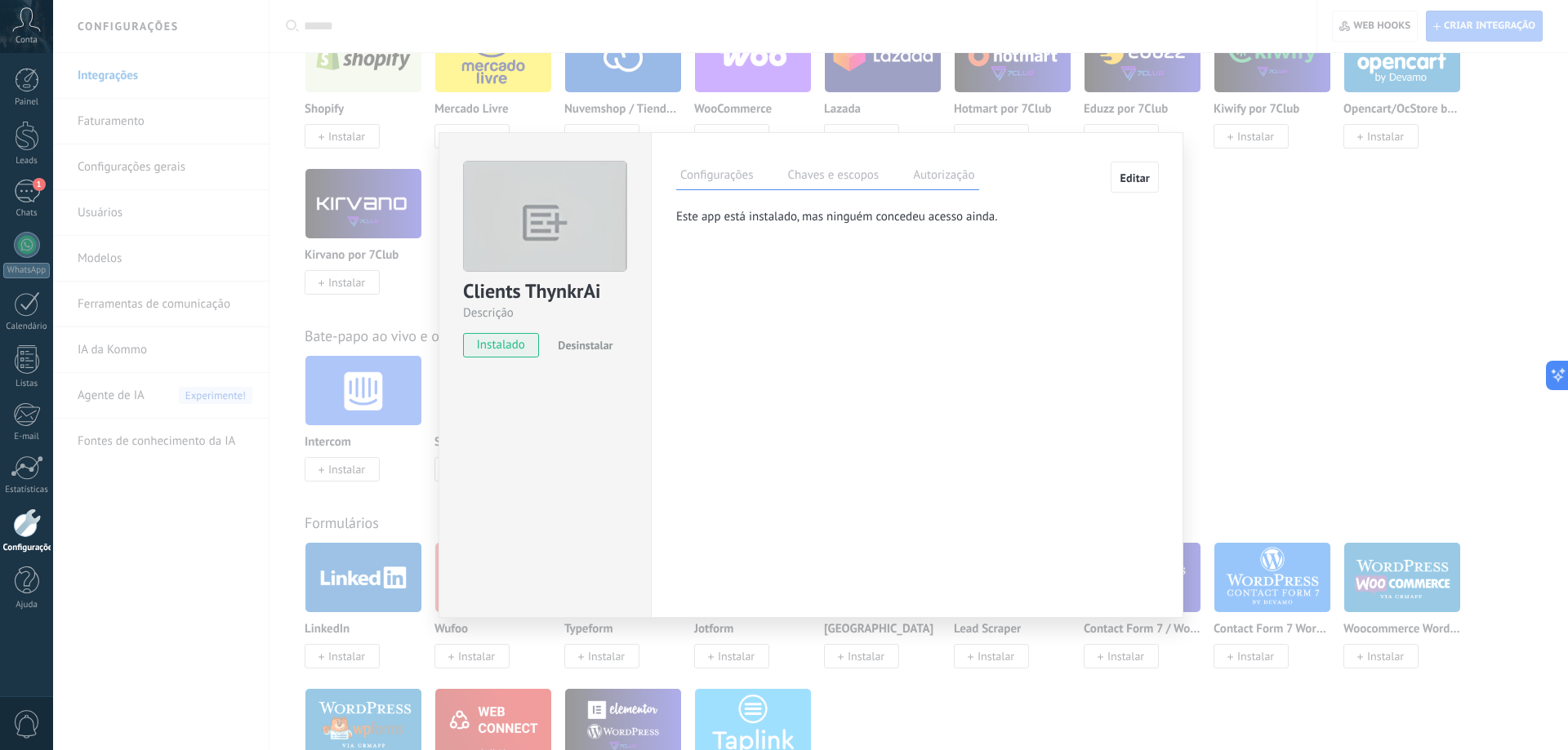
click at [835, 174] on label "Chaves e escopos" at bounding box center [833, 177] width 100 height 24
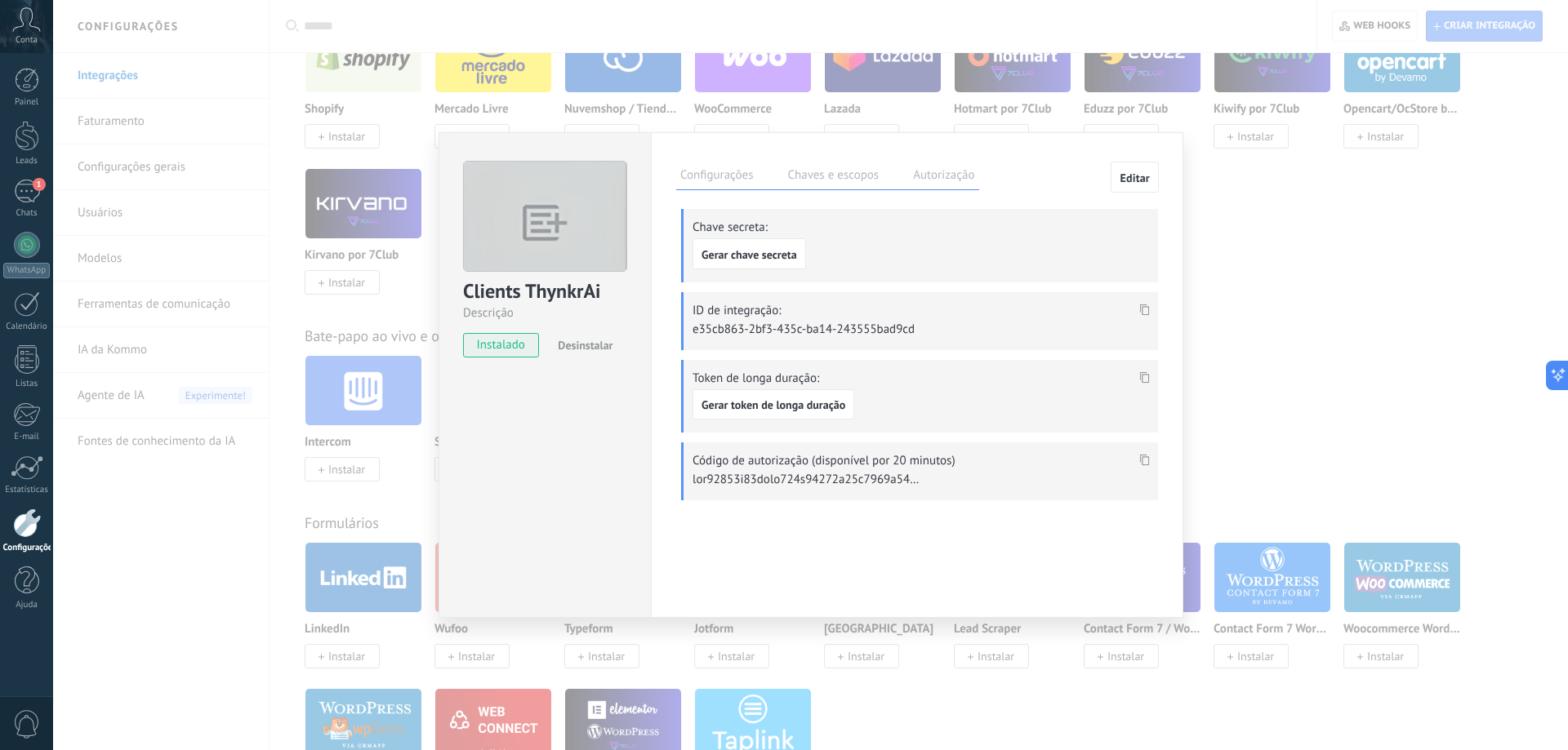
drag, startPoint x: 920, startPoint y: 332, endPoint x: 774, endPoint y: 329, distance: 146.0
click at [780, 330] on div "ID de integração: e35cb863-2bf3-435c-ba14-243555bad9cd" at bounding box center [919, 322] width 477 height 58
click at [774, 329] on p "e35cb863-2bf3-435c-ba14-243555bad9cd" at bounding box center [806, 330] width 228 height 16
click at [1144, 311] on icon at bounding box center [1145, 308] width 10 height 11
click at [788, 393] on button "Gerar token de longa duração" at bounding box center [773, 405] width 161 height 31
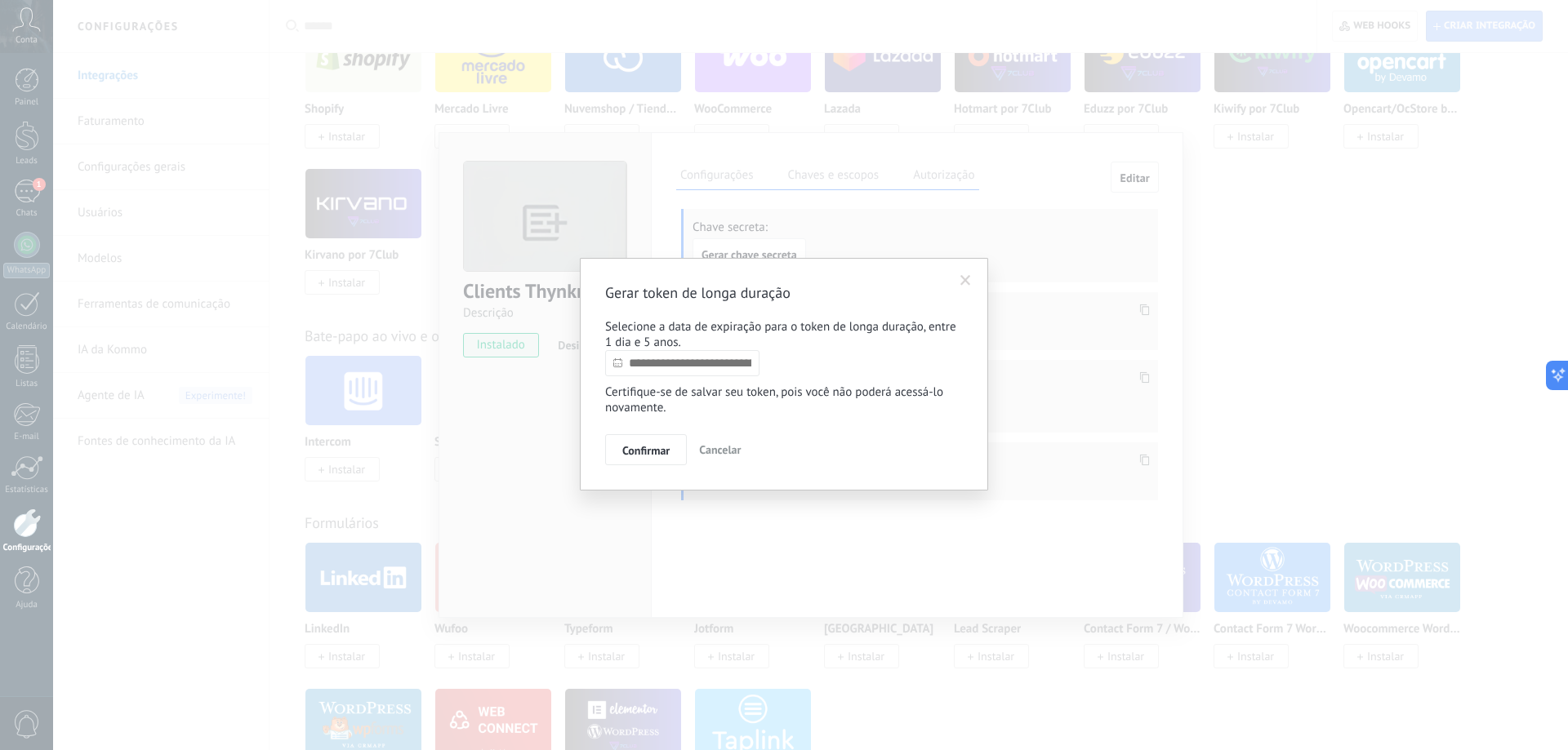
click at [669, 361] on input "text" at bounding box center [682, 363] width 154 height 26
click at [691, 362] on input "text" at bounding box center [682, 363] width 154 height 26
drag, startPoint x: 661, startPoint y: 336, endPoint x: 714, endPoint y: 359, distance: 57.8
click at [661, 337] on p "Selecione a data de expiração para o token de longa duração, entre 1 dia e 5 an…" at bounding box center [784, 334] width 358 height 31
click at [746, 357] on input "text" at bounding box center [682, 363] width 154 height 26
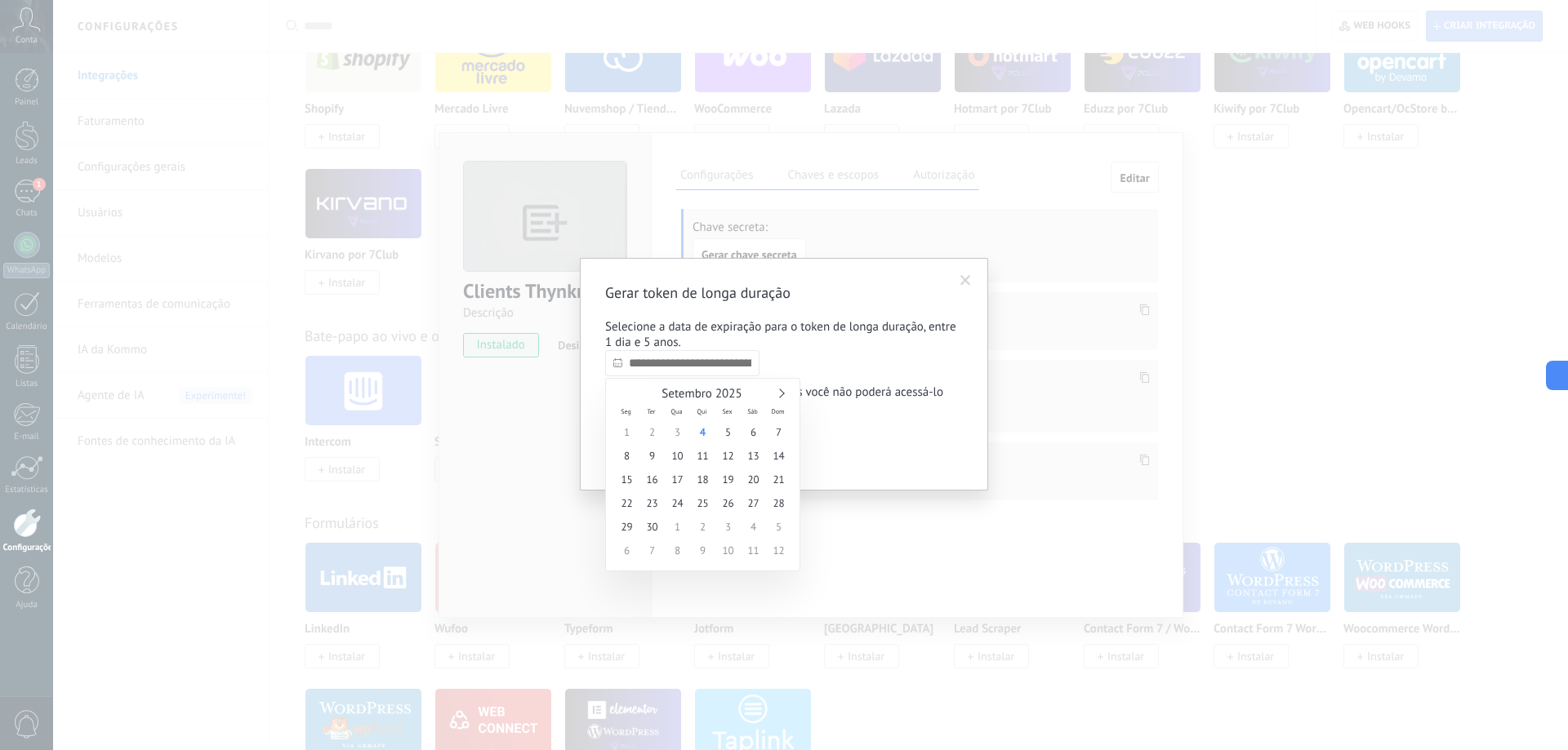
click at [713, 367] on input "text" at bounding box center [682, 363] width 154 height 26
click at [778, 337] on p "Selecione a data de expiração para o token de longa duração, entre 1 dia e 5 an…" at bounding box center [784, 334] width 358 height 31
drag, startPoint x: 708, startPoint y: 449, endPoint x: 742, endPoint y: 439, distance: 35.4
click at [712, 449] on span "Cancelar" at bounding box center [720, 449] width 41 height 15
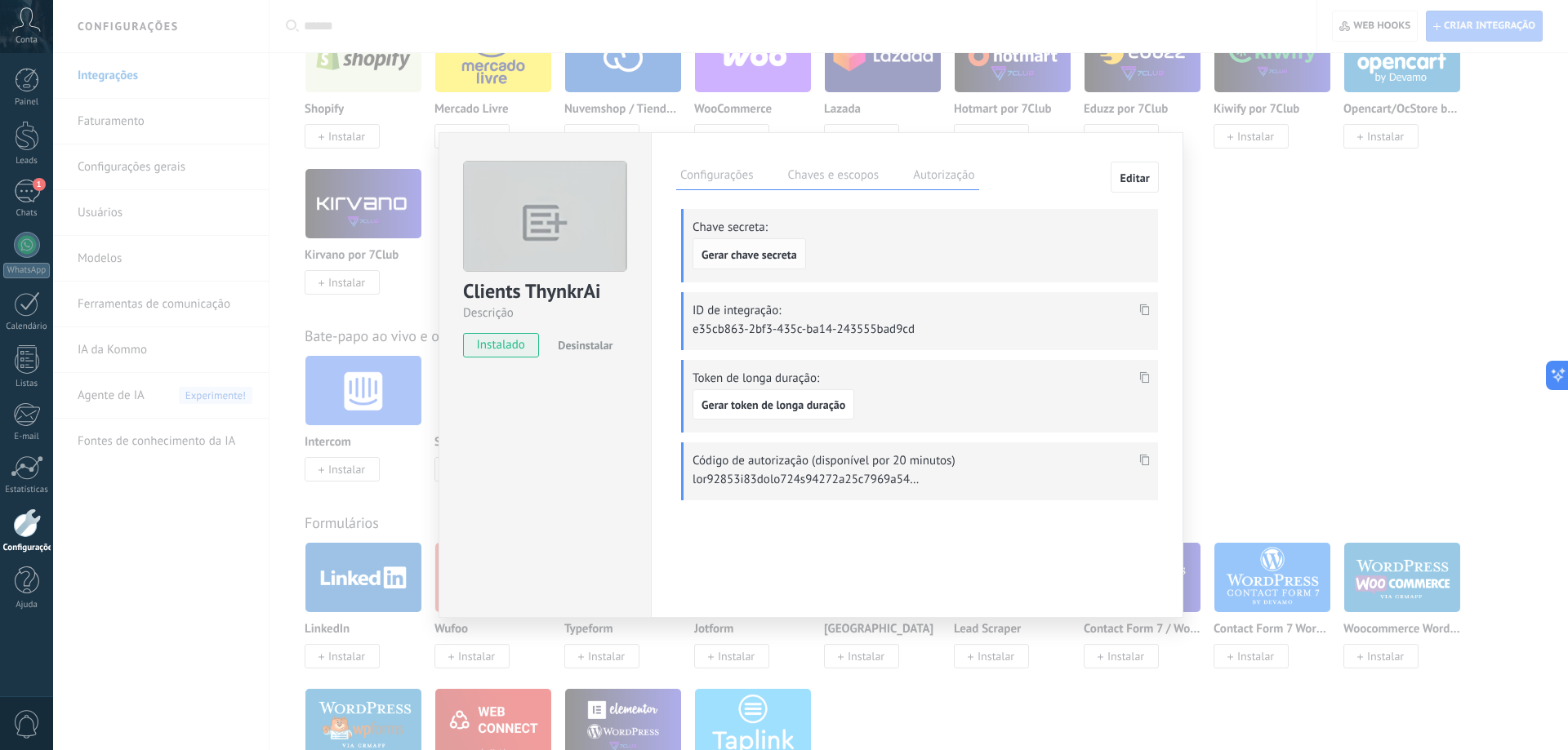
click at [743, 256] on span "Gerar chave secreta" at bounding box center [749, 254] width 95 height 11
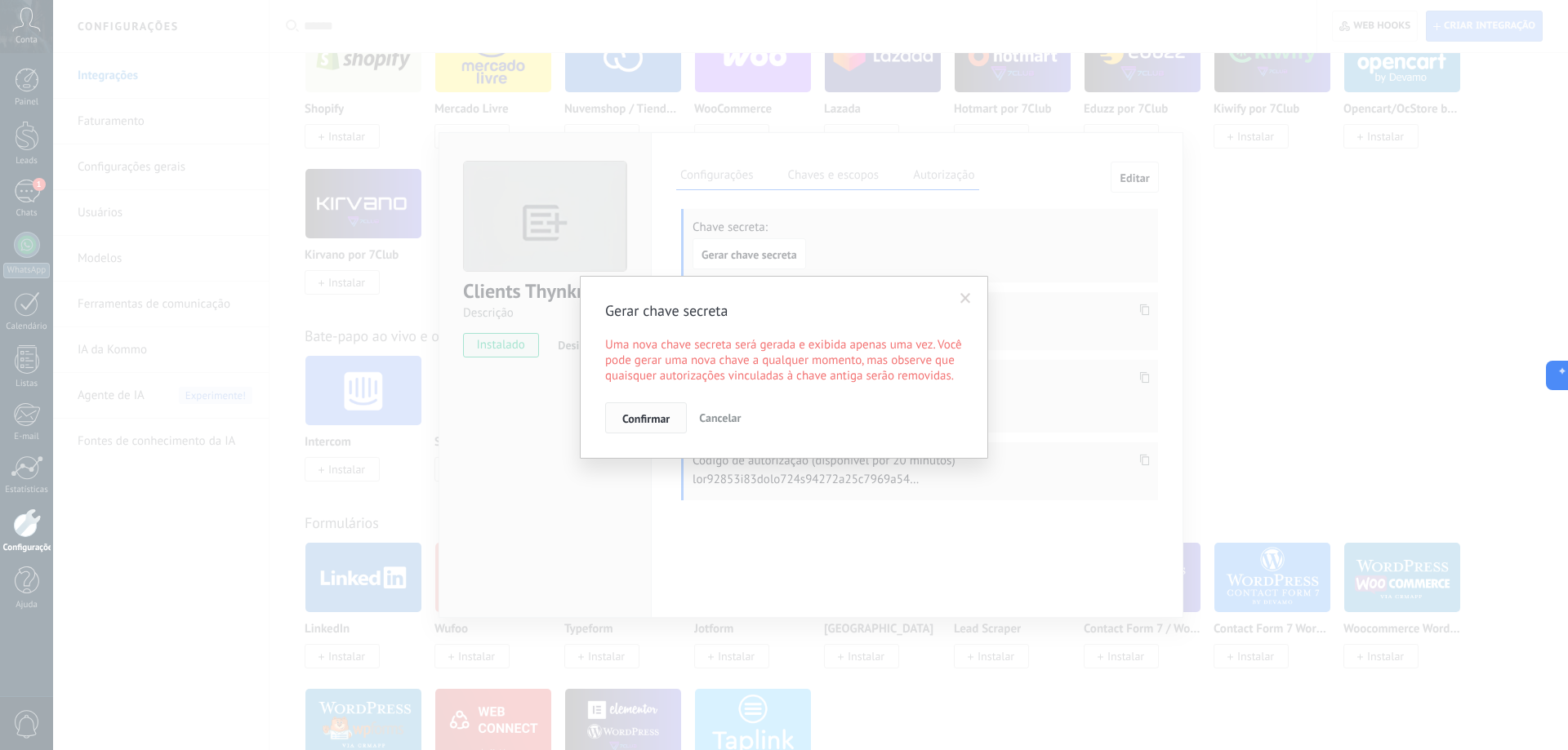
click at [657, 427] on button "Confirmar" at bounding box center [646, 418] width 82 height 31
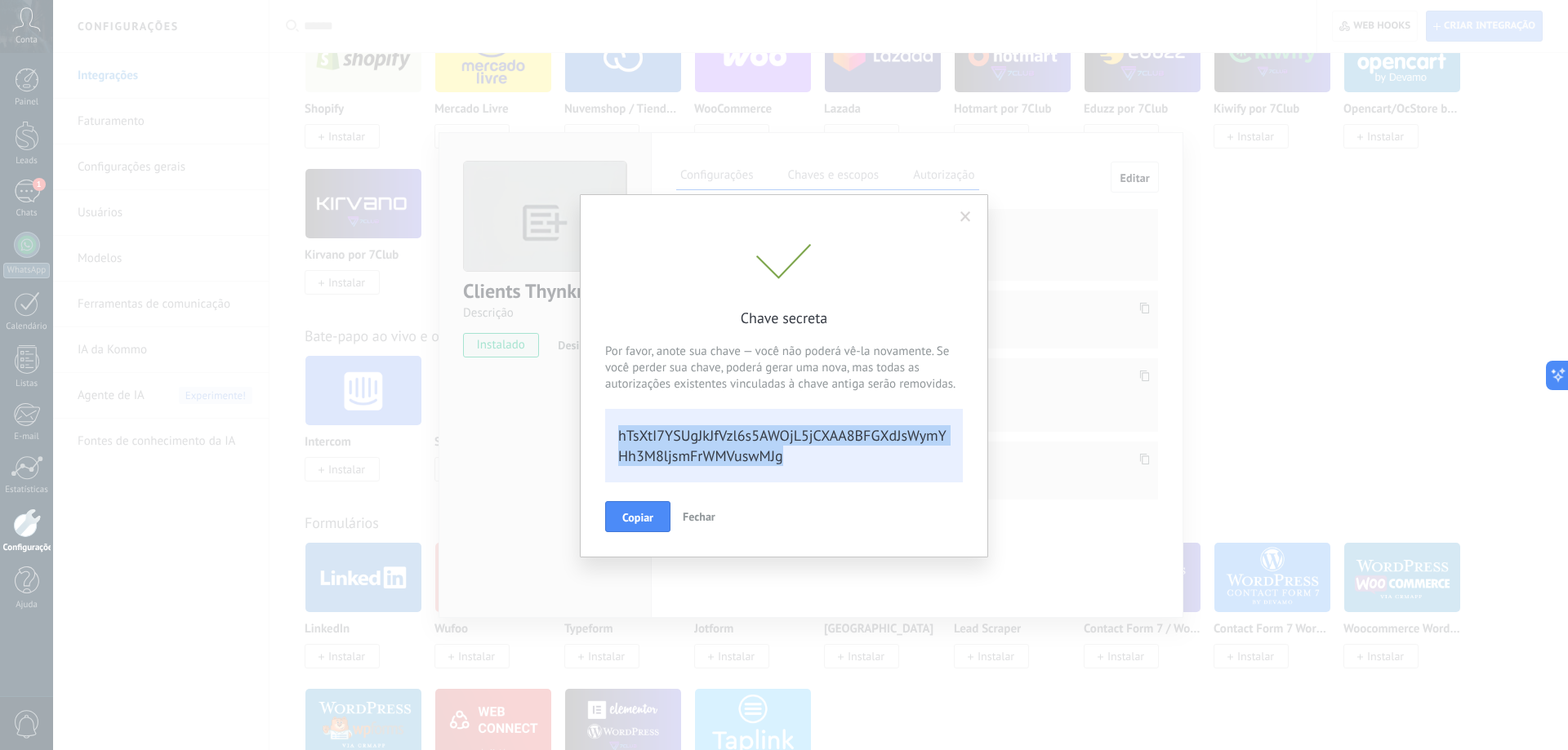
drag, startPoint x: 780, startPoint y: 457, endPoint x: 619, endPoint y: 427, distance: 163.8
click at [614, 428] on div "hTsXtI7YSUgJkJfVzl6s5AWOjL5jCXAA8BFGXdJsWymYHh3M8ljsmFrWMVuswMJg" at bounding box center [784, 445] width 358 height 73
copy div "hTsXtI7YSUgJkJfVzl6s5AWOjL5jCXAA8BFGXdJsWymYHh3M8ljsmFrWMVuswMJg"
drag, startPoint x: 653, startPoint y: 515, endPoint x: 706, endPoint y: 509, distance: 53.3
click at [654, 515] on button "Copiar" at bounding box center [638, 516] width 65 height 31
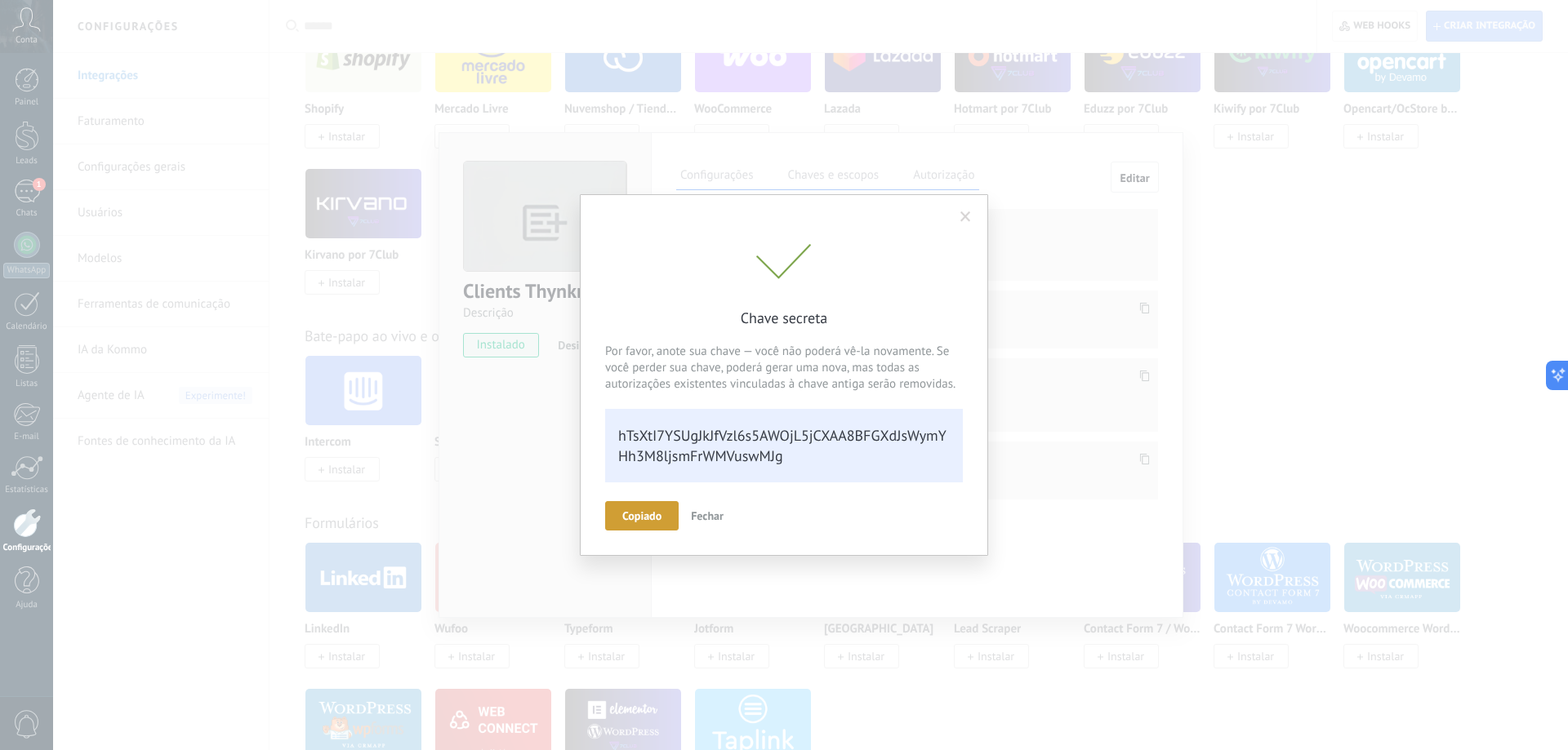
scroll to position [17, 0]
click at [697, 511] on span "Fechar" at bounding box center [698, 516] width 33 height 15
